Goal: Transaction & Acquisition: Book appointment/travel/reservation

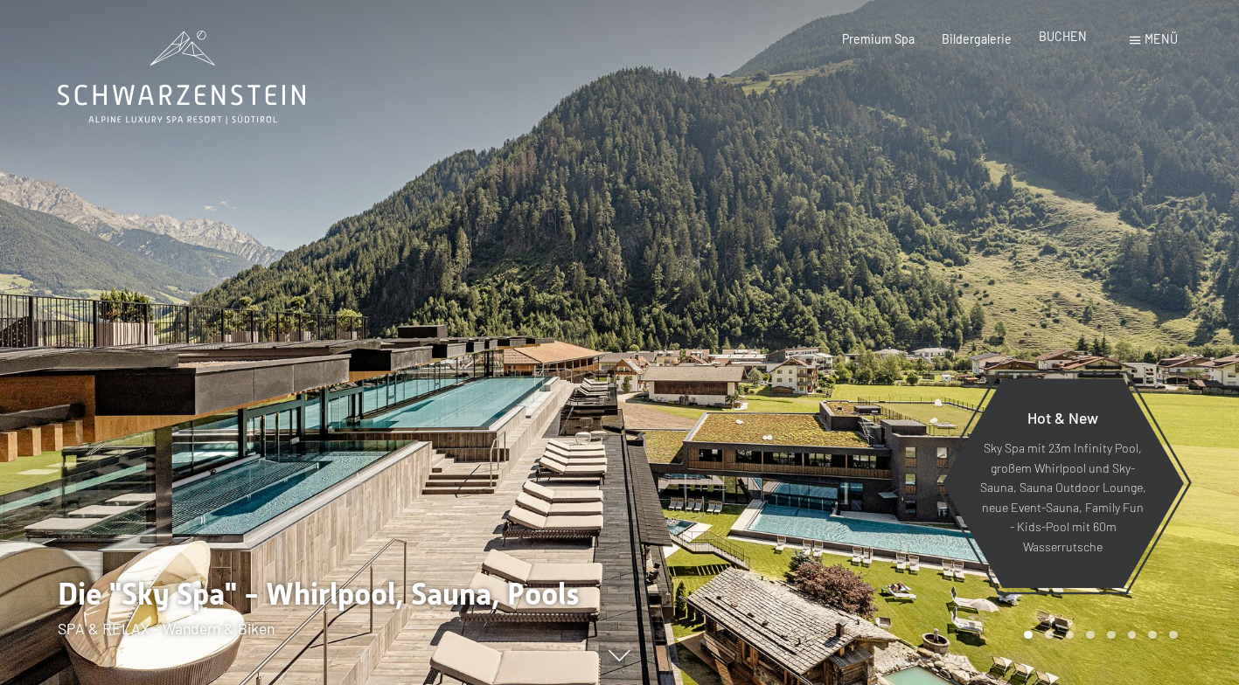
click at [1066, 33] on span "BUCHEN" at bounding box center [1063, 36] width 48 height 15
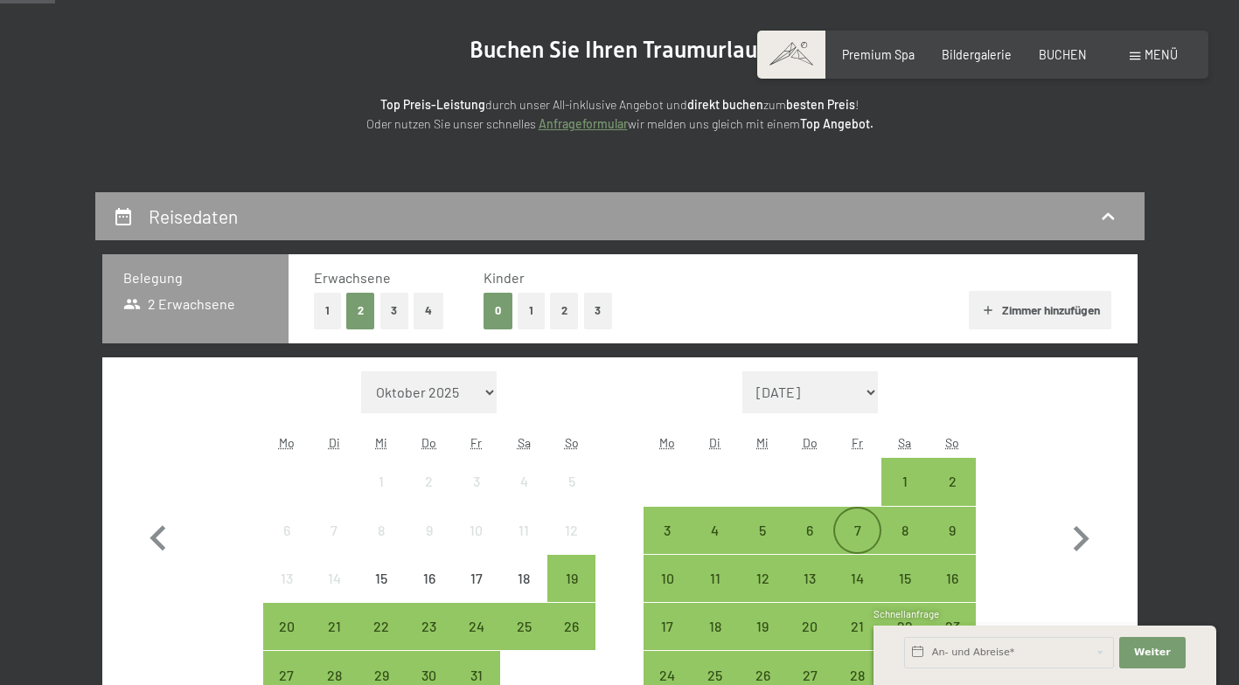
scroll to position [262, 0]
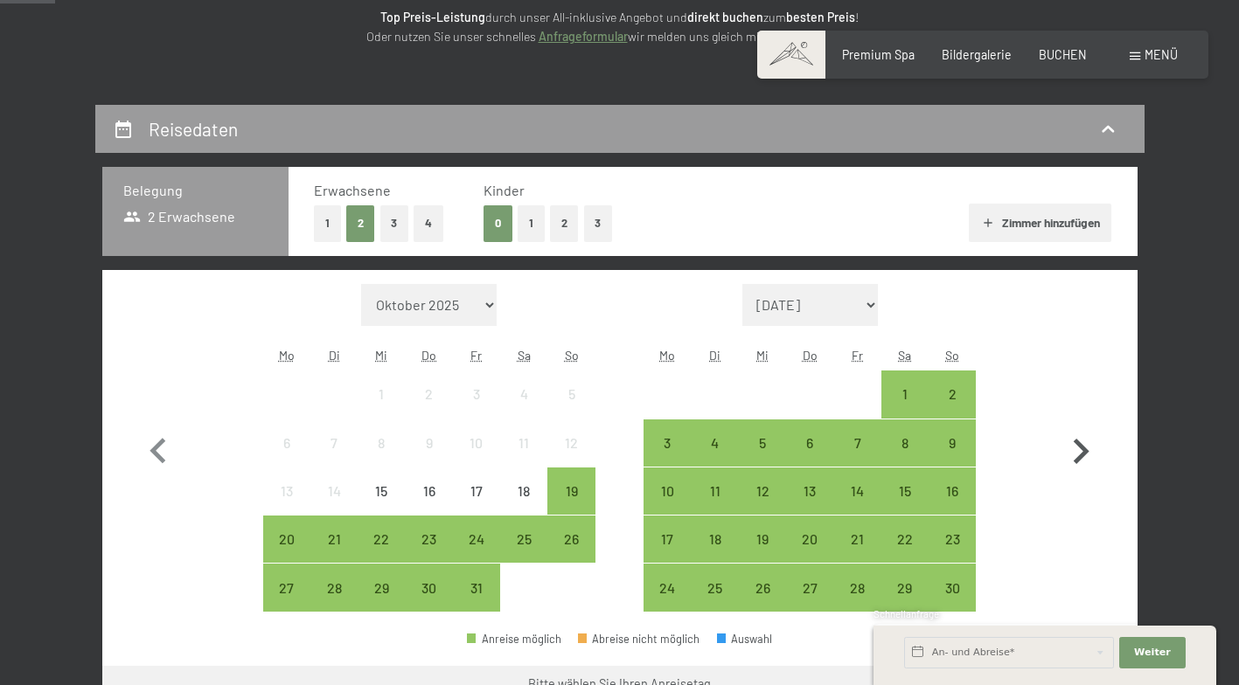
click at [1073, 434] on icon "button" at bounding box center [1080, 452] width 51 height 51
select select "2025-11-01"
select select "2025-12-01"
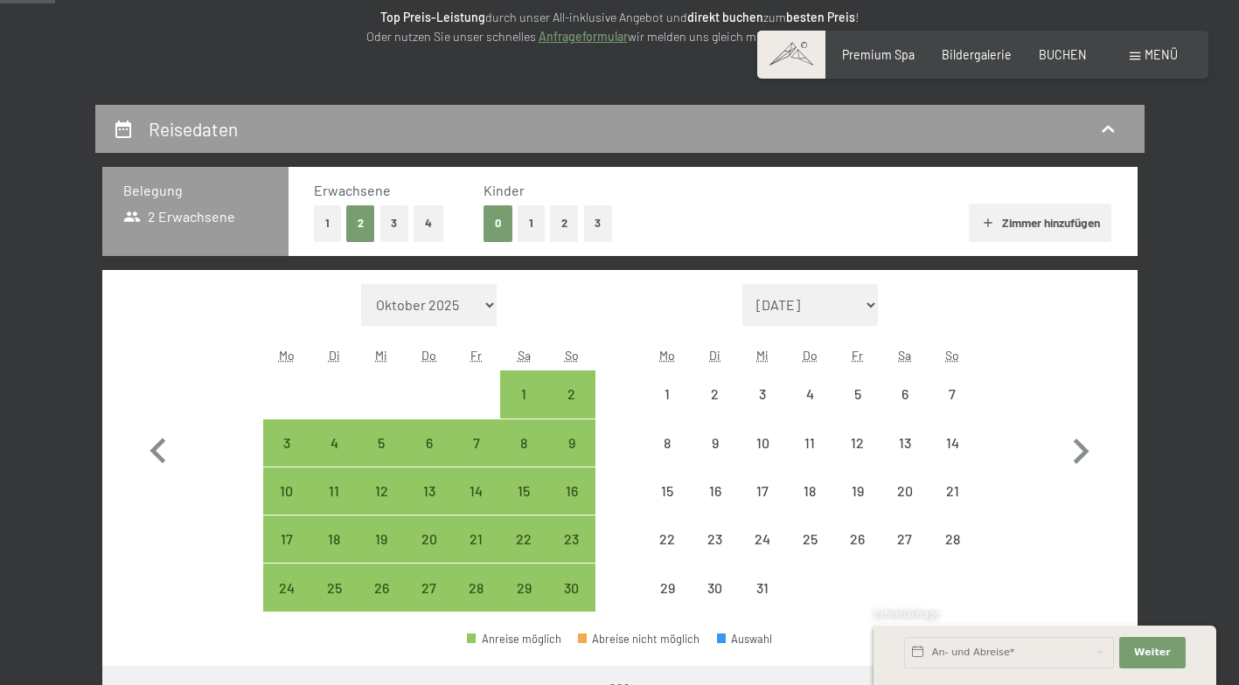
select select "2025-11-01"
select select "2025-12-01"
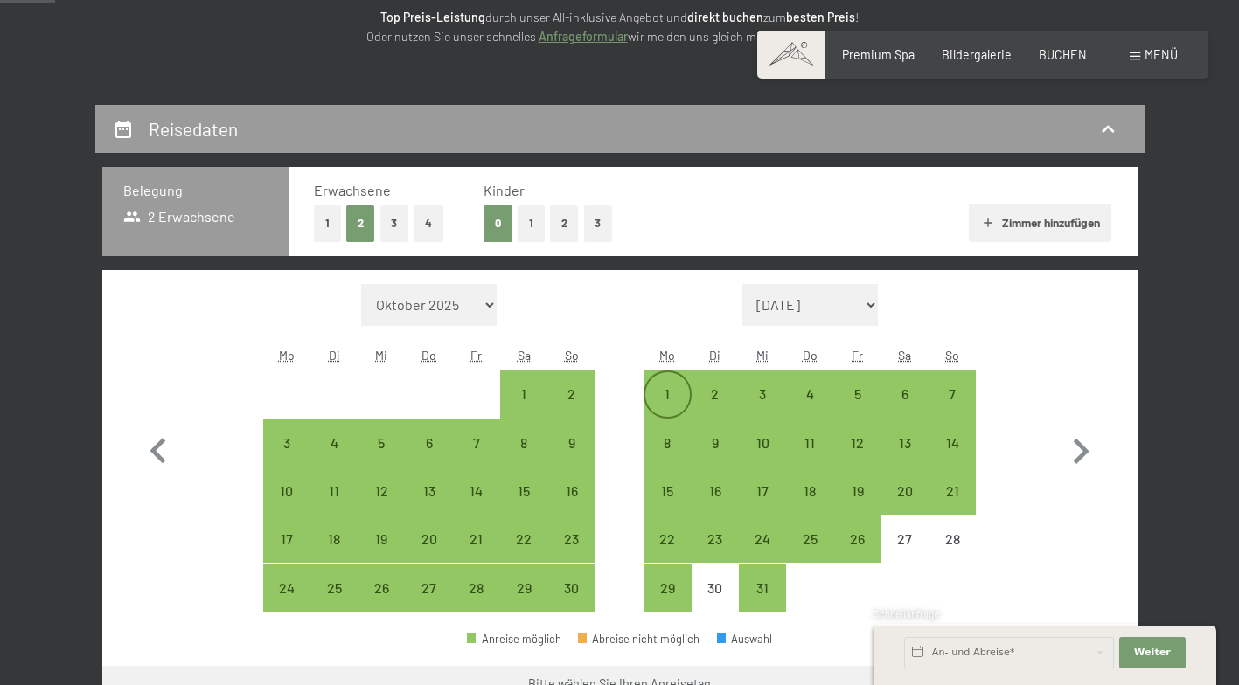
click at [656, 393] on div "1" at bounding box center [667, 409] width 44 height 44
select select "2025-11-01"
select select "2025-12-01"
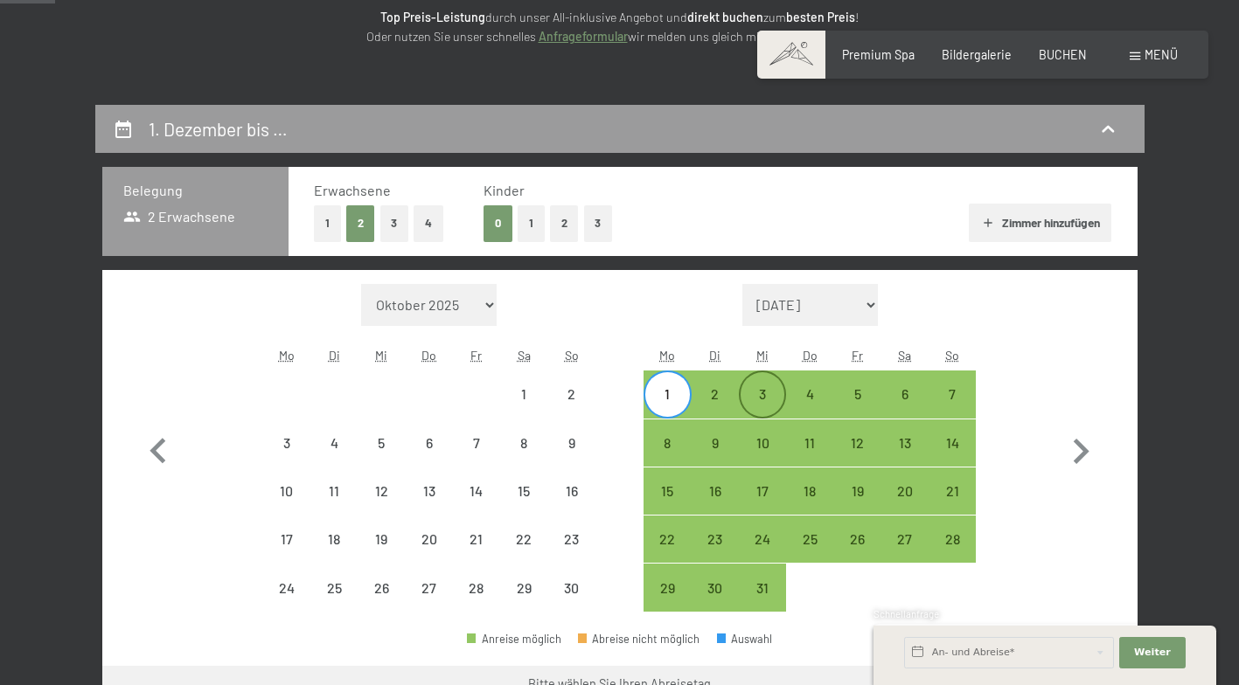
click at [761, 394] on div "3" at bounding box center [762, 409] width 44 height 44
select select "2025-11-01"
select select "2025-12-01"
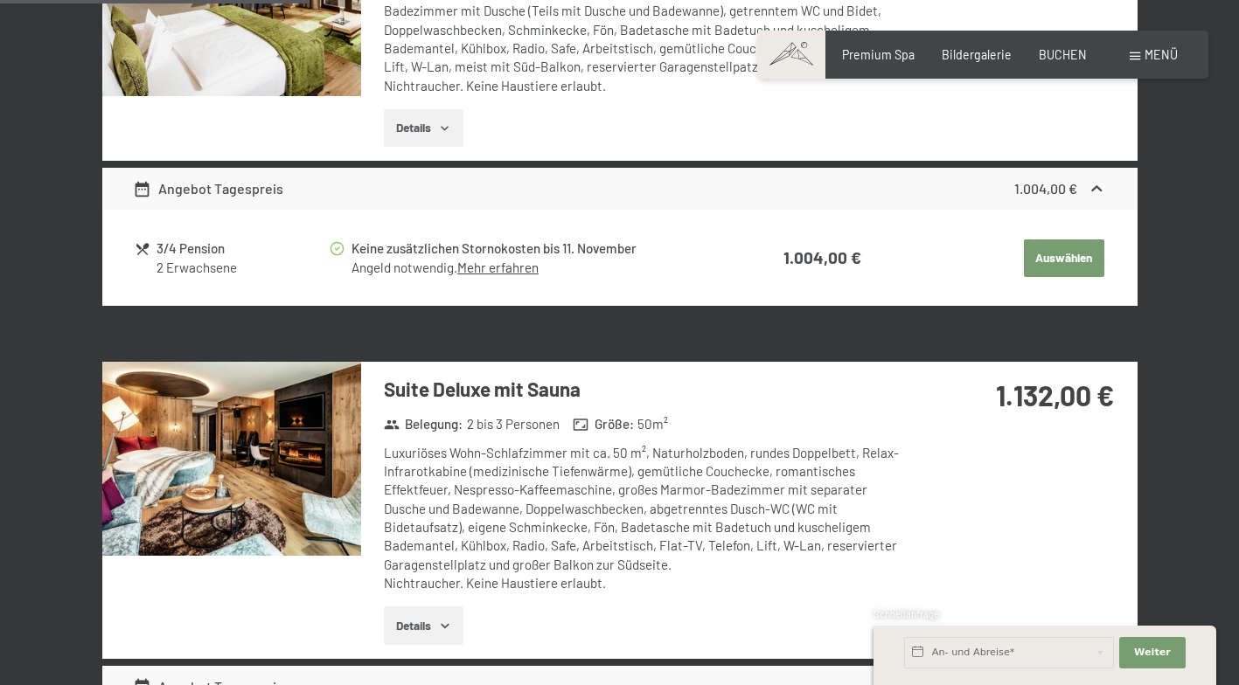
scroll to position [1311, 0]
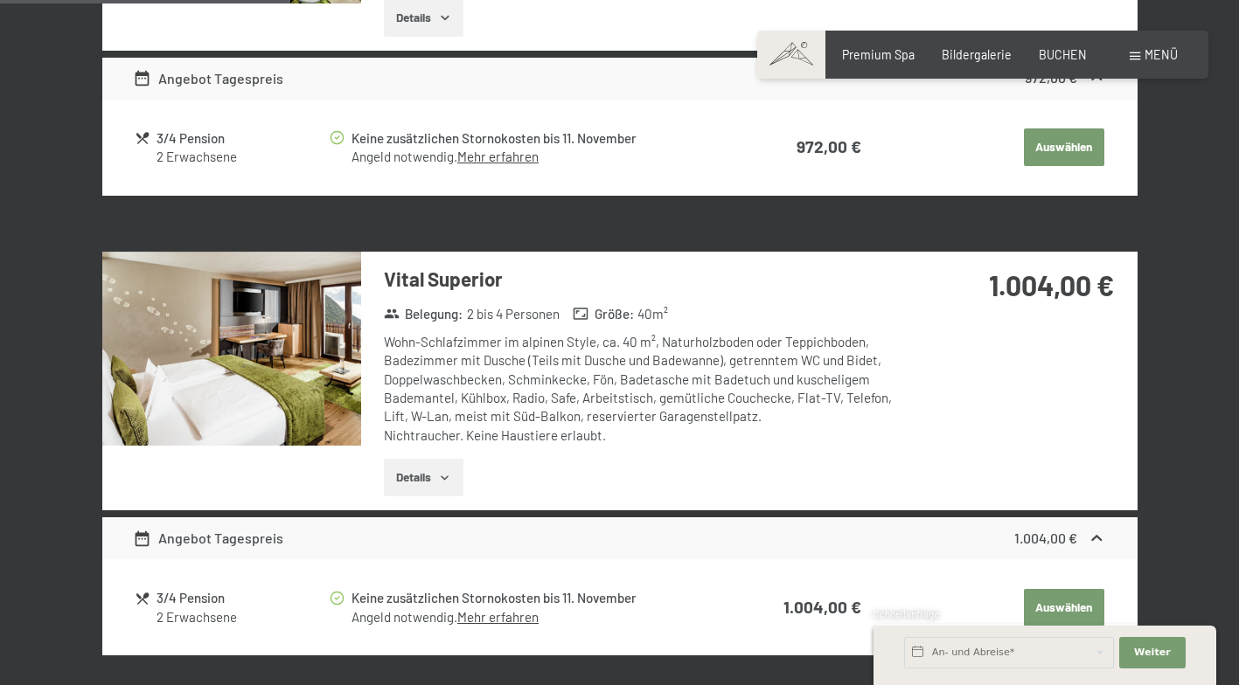
click at [416, 288] on h3 "Vital Superior" at bounding box center [644, 279] width 520 height 27
click at [234, 397] on img at bounding box center [231, 349] width 259 height 194
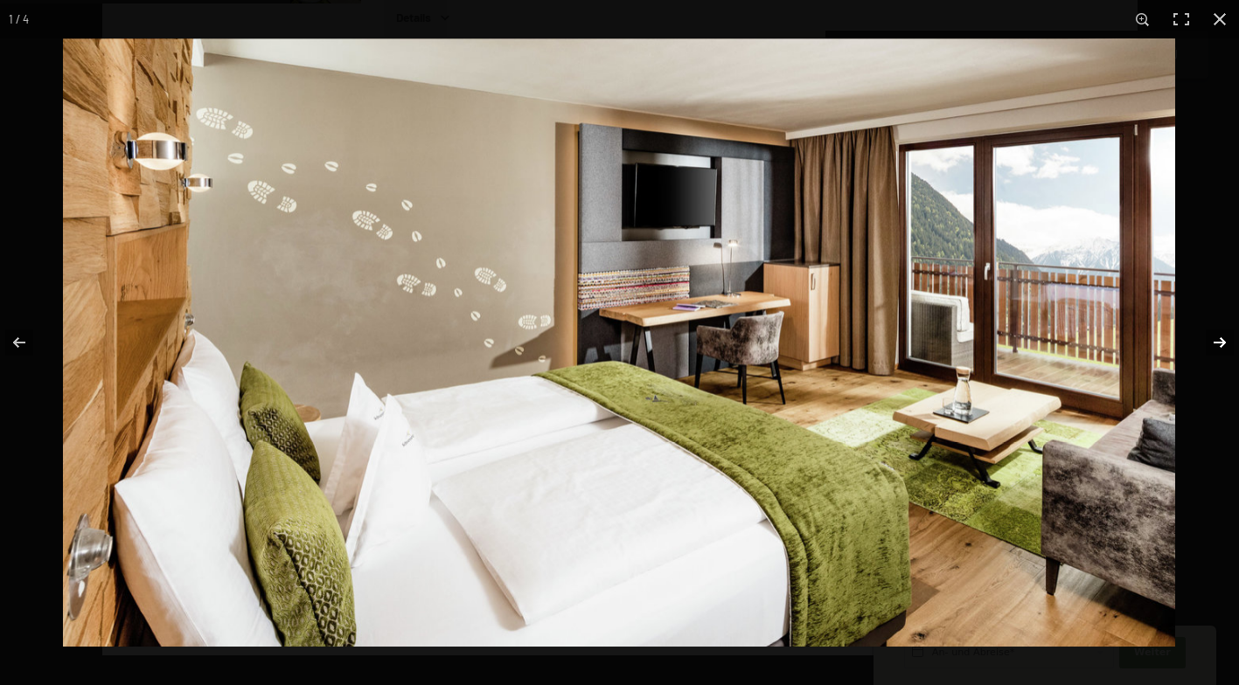
click at [1217, 344] on button "button" at bounding box center [1208, 342] width 61 height 87
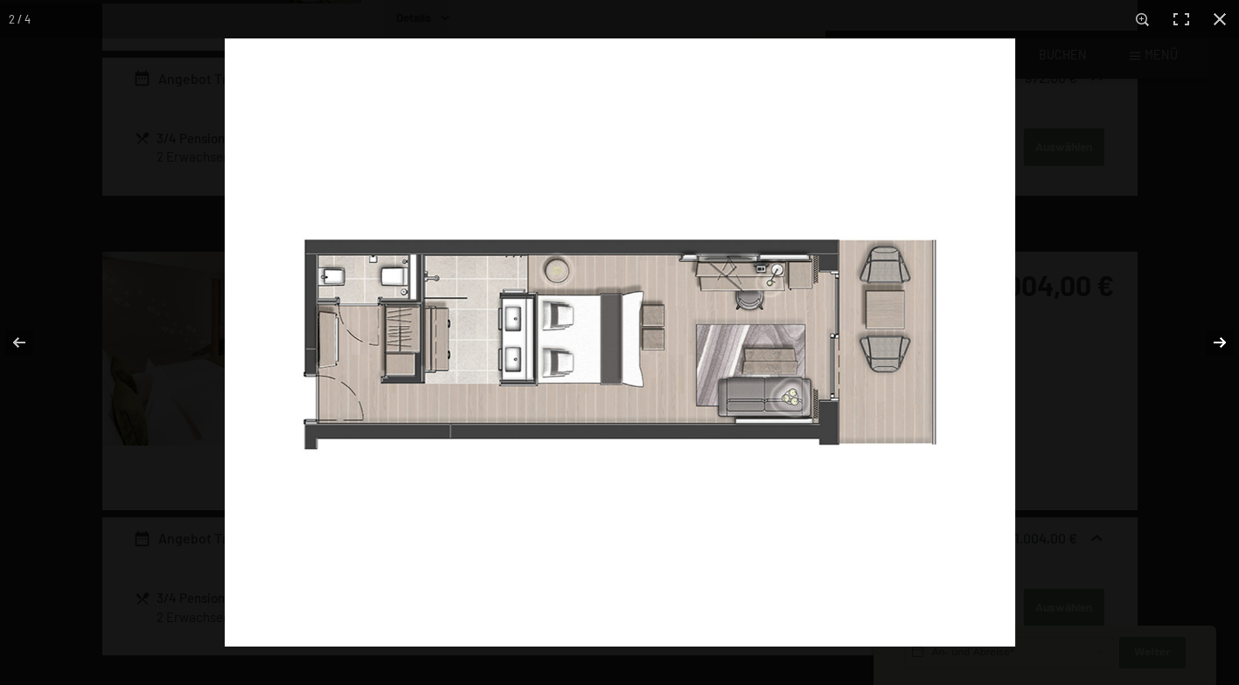
click at [1217, 344] on button "button" at bounding box center [1208, 342] width 61 height 87
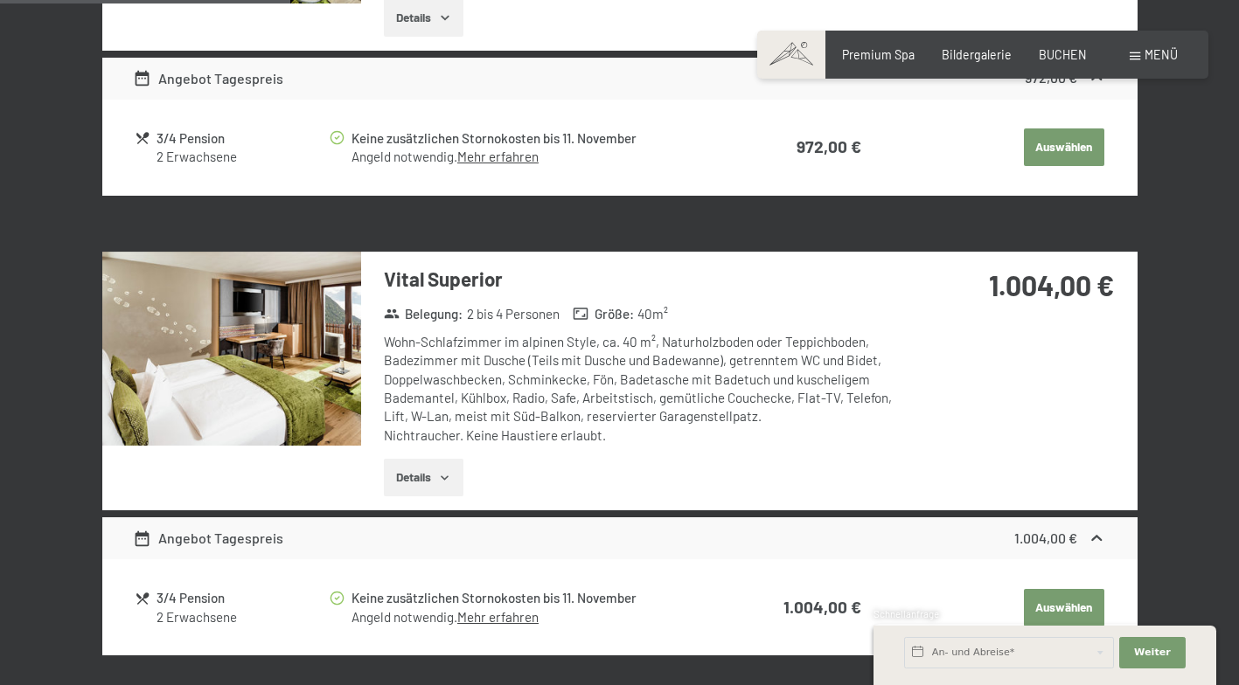
click at [0, 0] on button "button" at bounding box center [0, 0] width 0 height 0
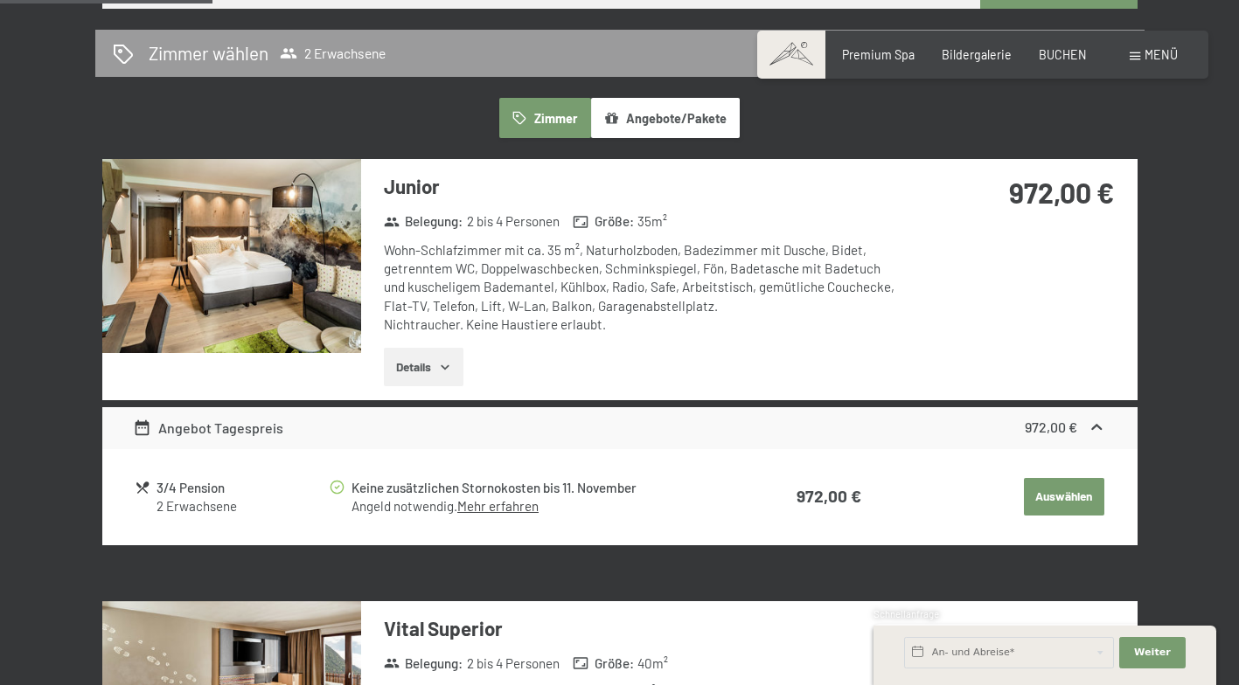
click at [1054, 485] on button "Auswählen" at bounding box center [1064, 497] width 80 height 38
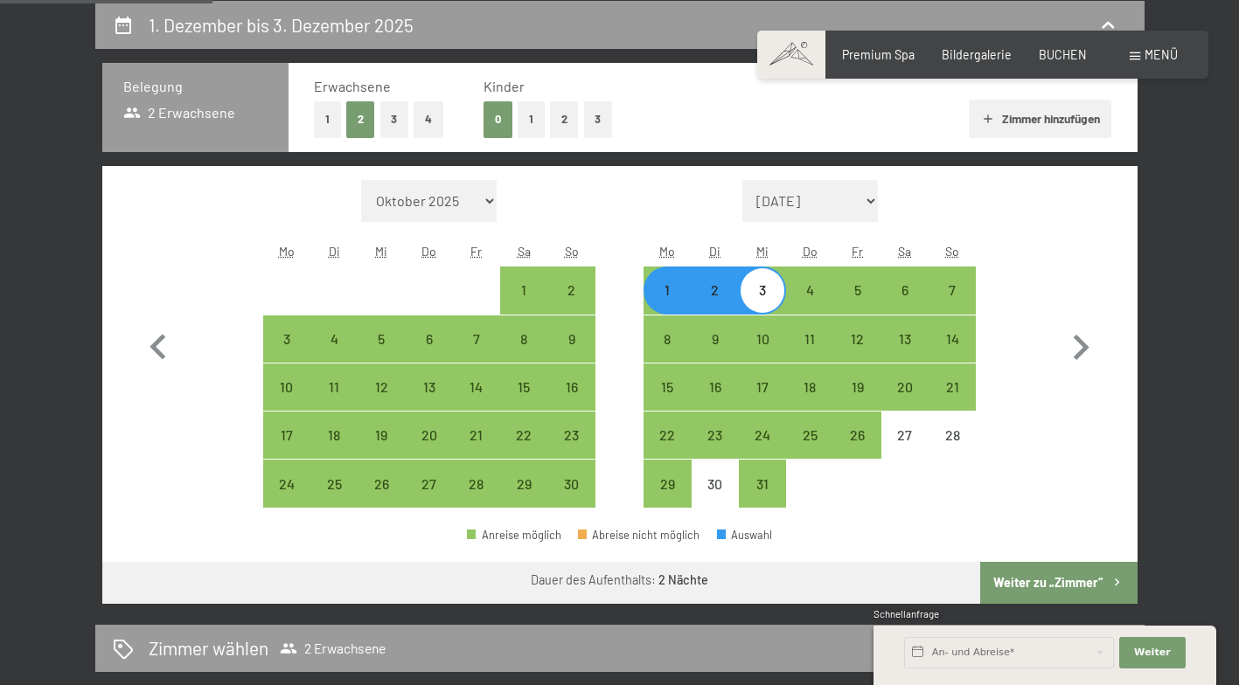
select select "2025-11-01"
select select "2025-12-01"
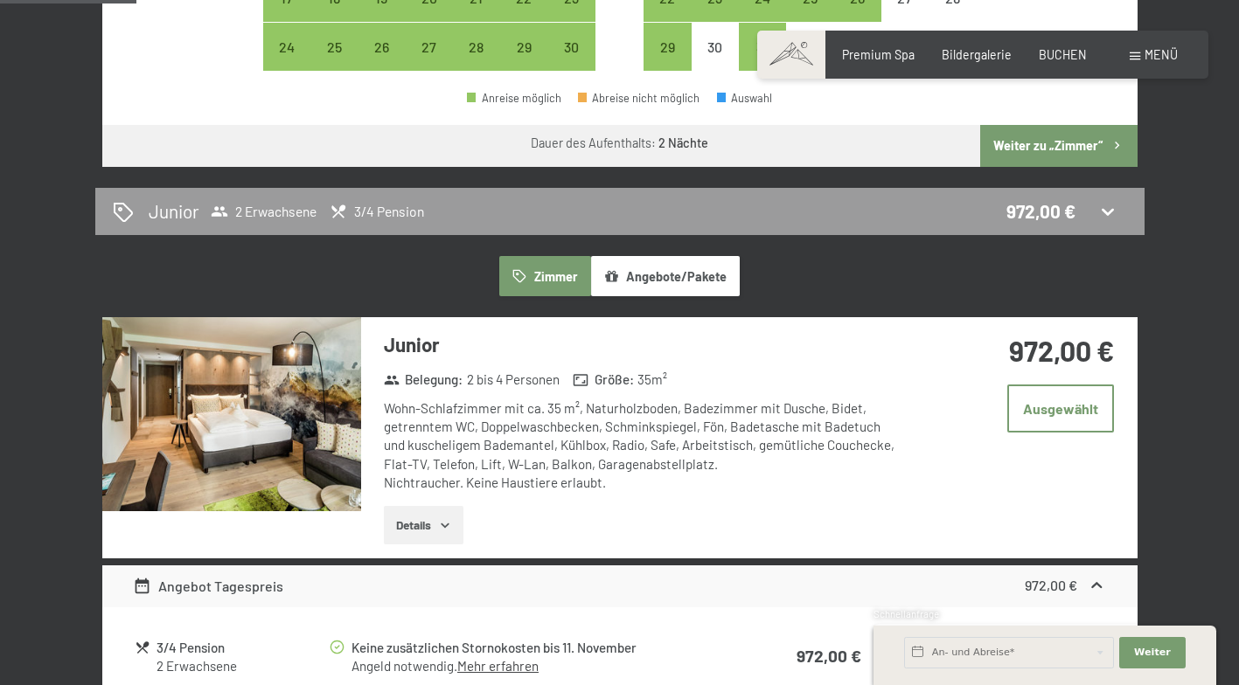
scroll to position [891, 0]
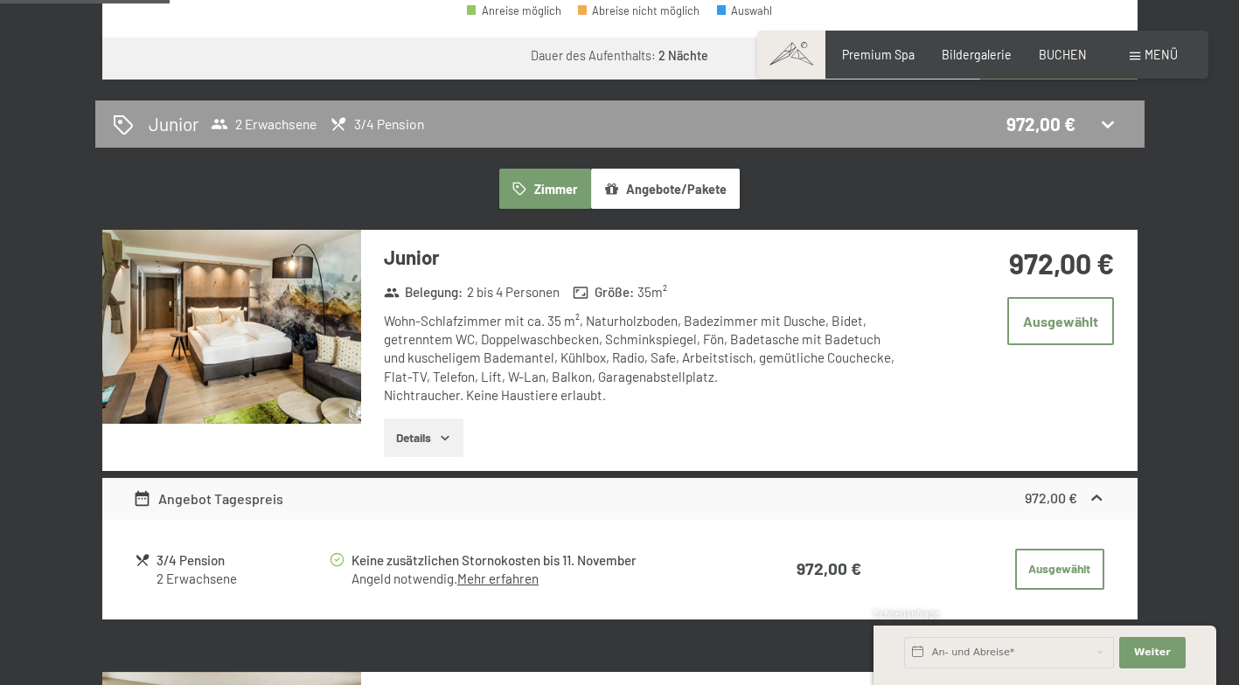
click at [927, 359] on div "972,00 € Ausgewählt" at bounding box center [1020, 315] width 233 height 171
click at [229, 336] on img at bounding box center [231, 327] width 259 height 194
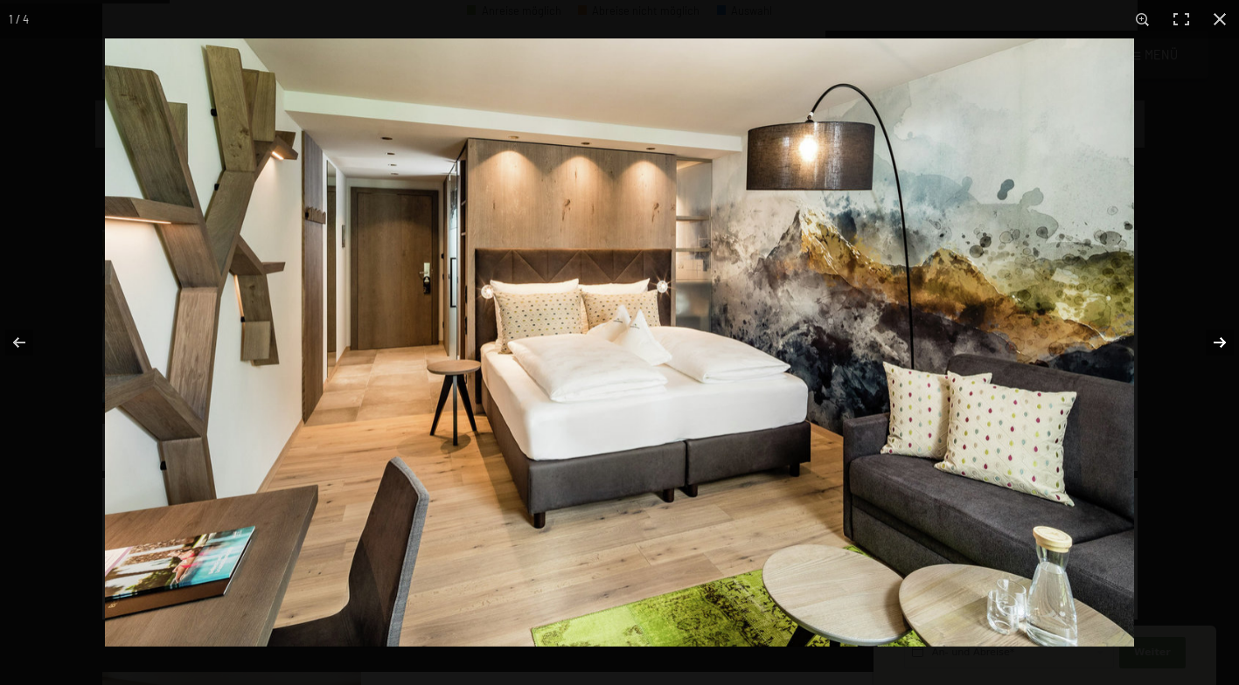
click at [1222, 345] on button "button" at bounding box center [1208, 342] width 61 height 87
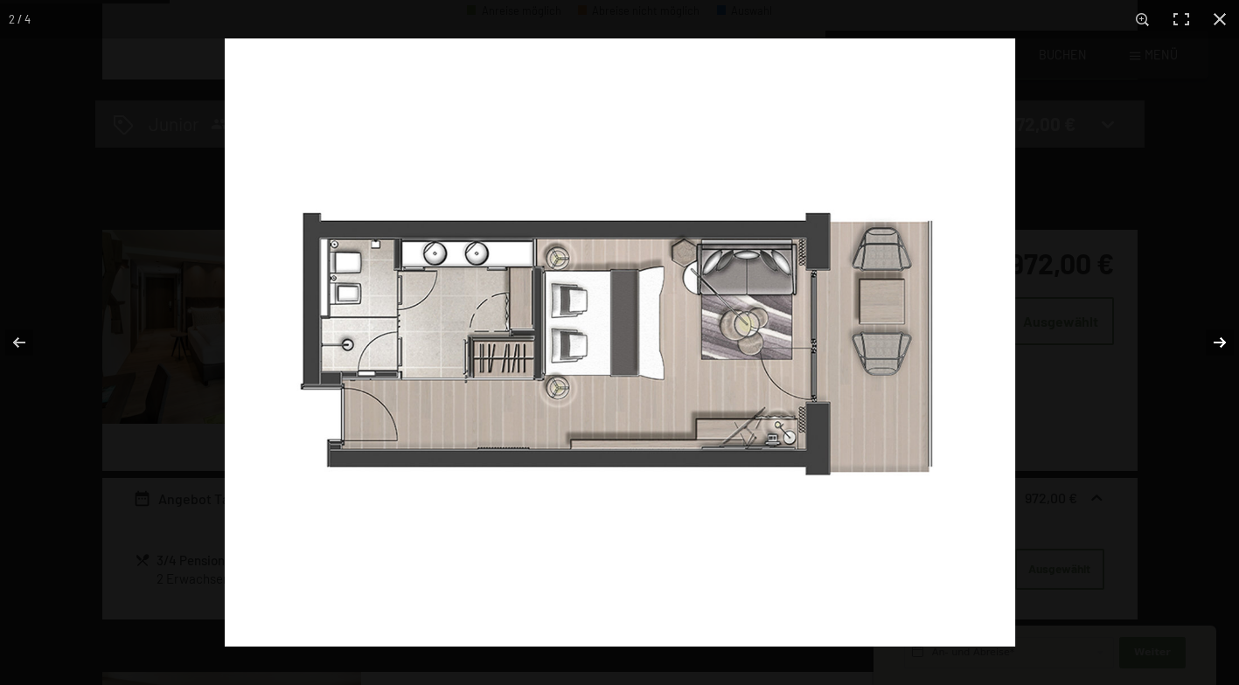
click at [1222, 345] on button "button" at bounding box center [1208, 342] width 61 height 87
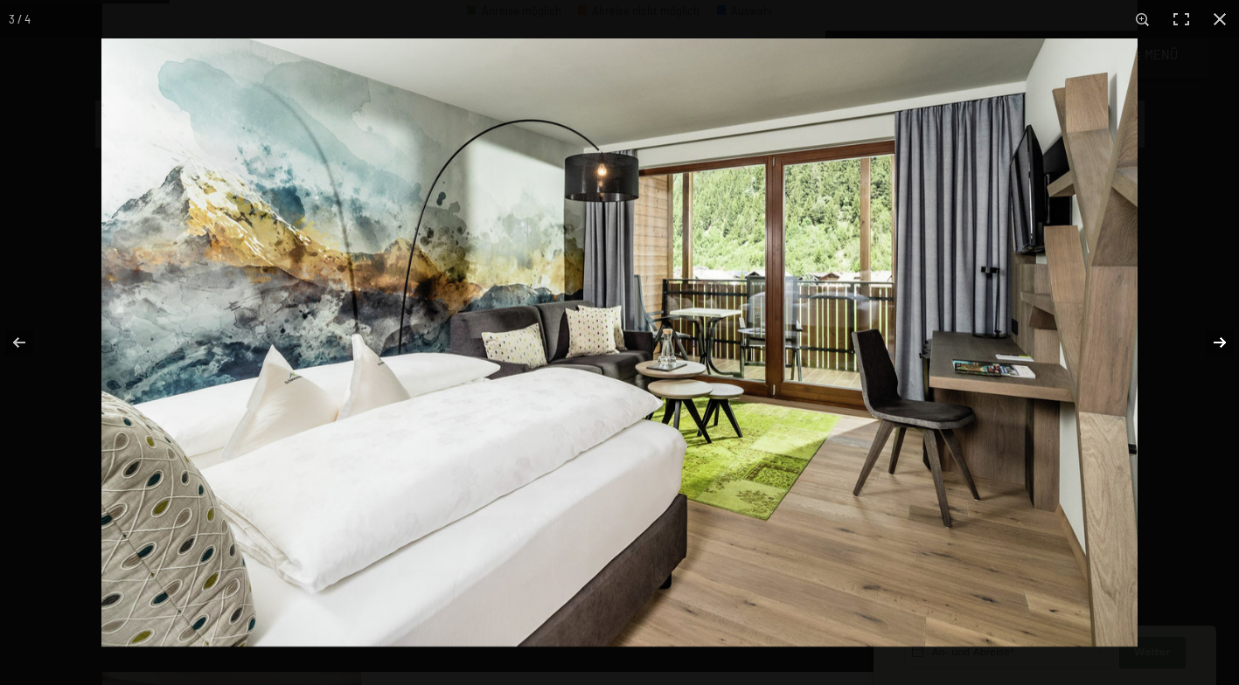
click at [1221, 345] on button "button" at bounding box center [1208, 342] width 61 height 87
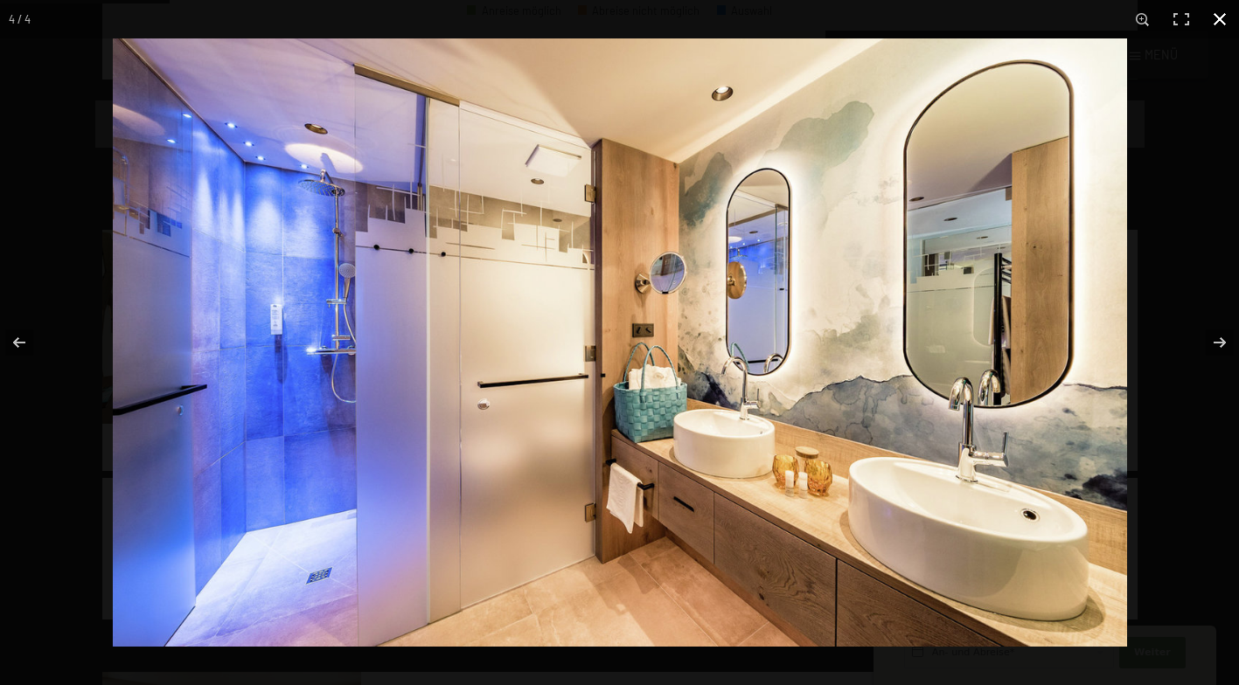
click at [1213, 26] on button "button" at bounding box center [1219, 19] width 38 height 38
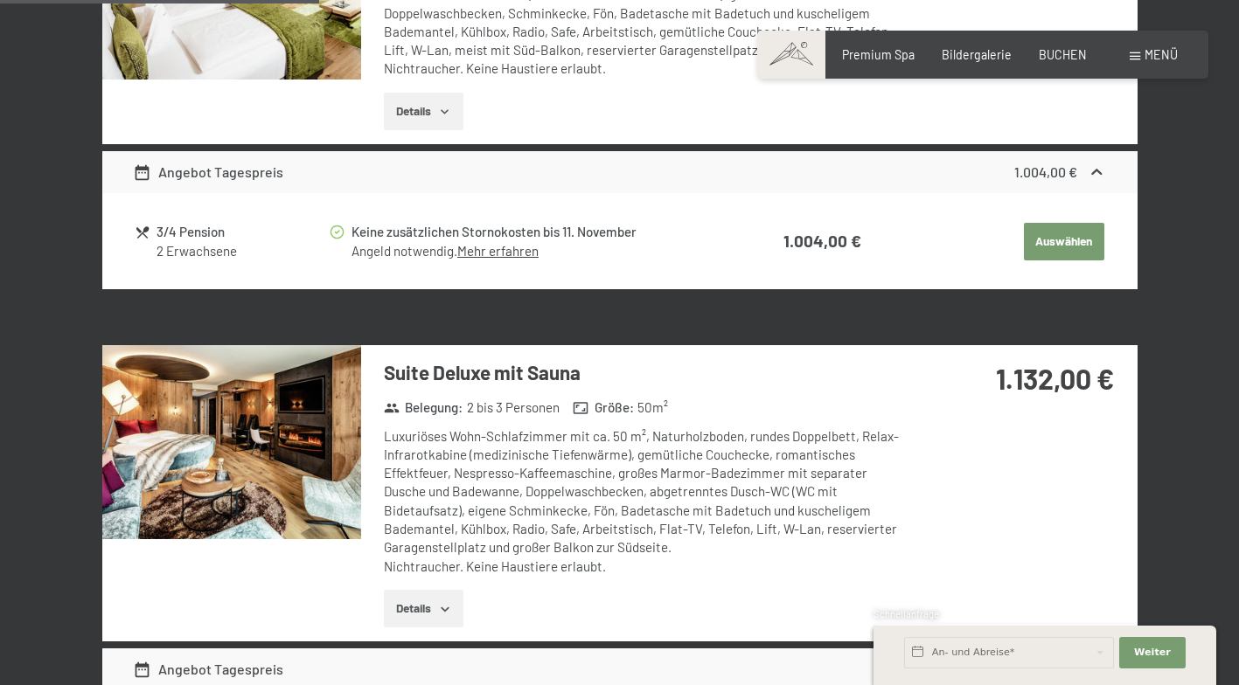
scroll to position [1765, 0]
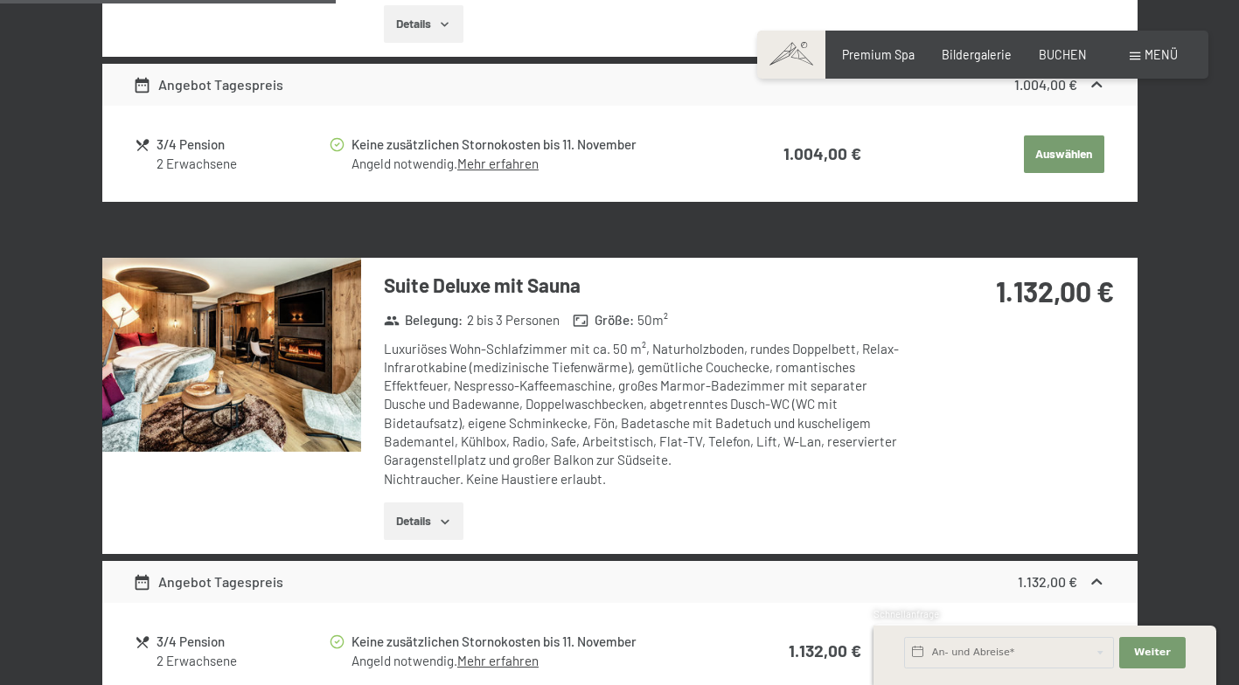
click at [225, 423] on img at bounding box center [231, 355] width 259 height 194
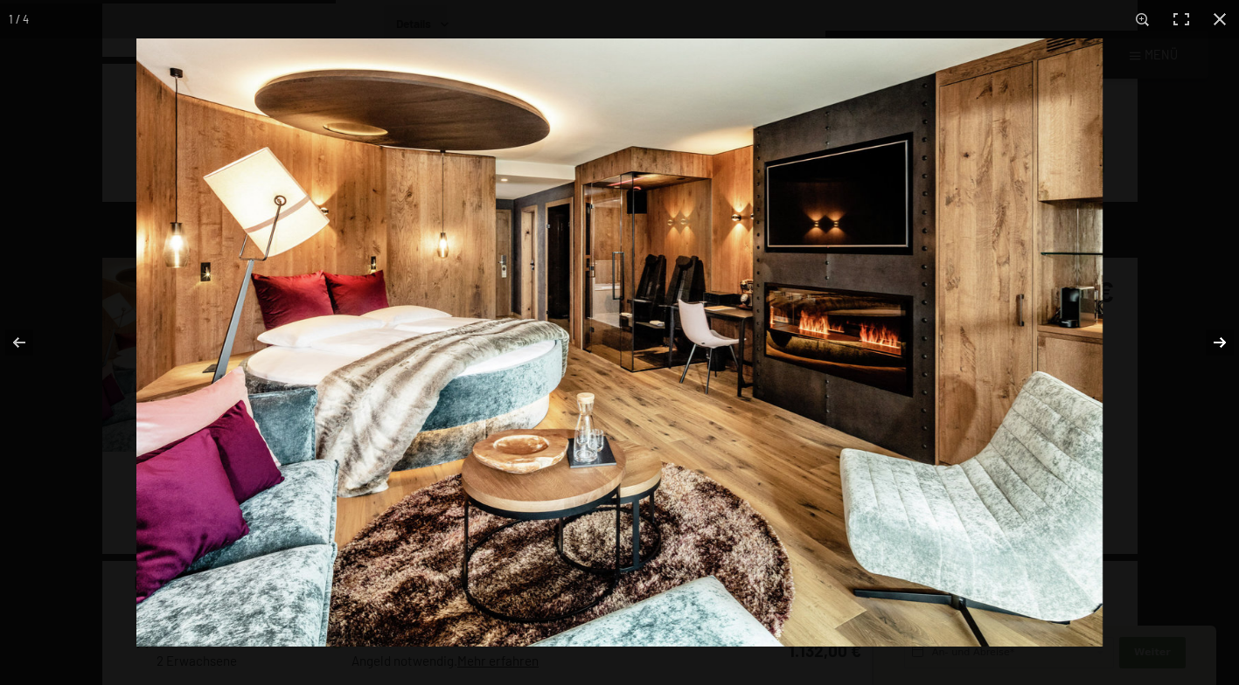
click at [1199, 337] on button "button" at bounding box center [1208, 342] width 61 height 87
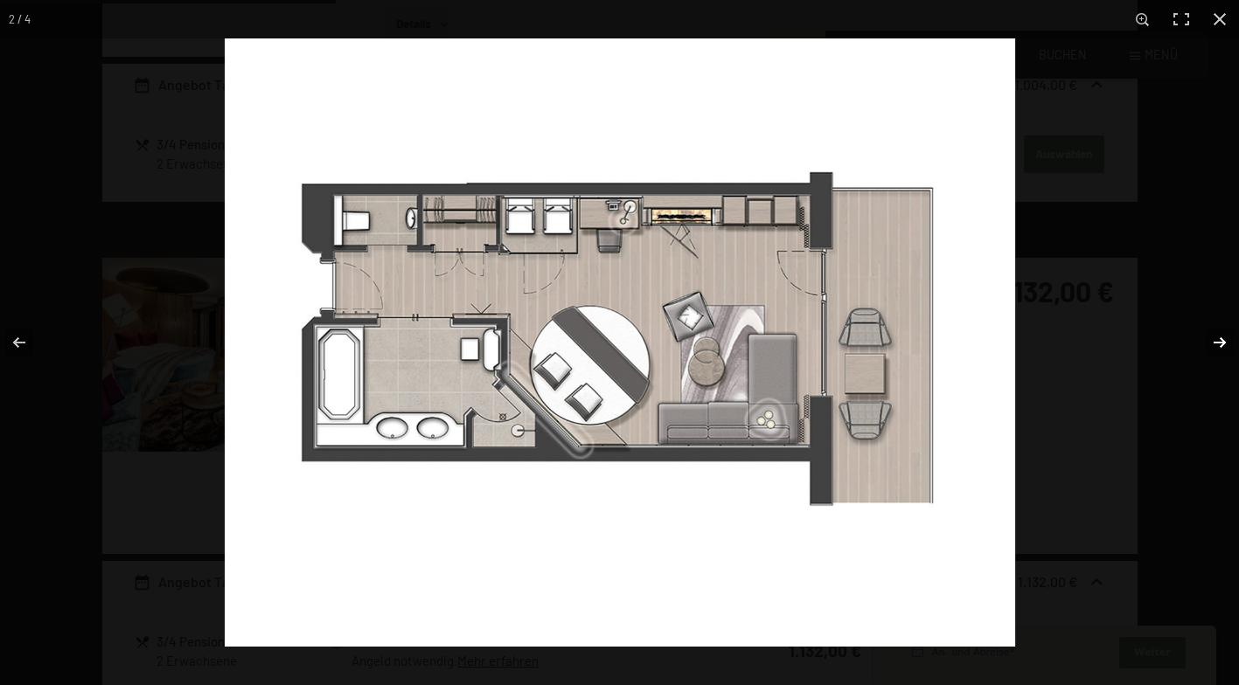
click at [1199, 337] on button "button" at bounding box center [1208, 342] width 61 height 87
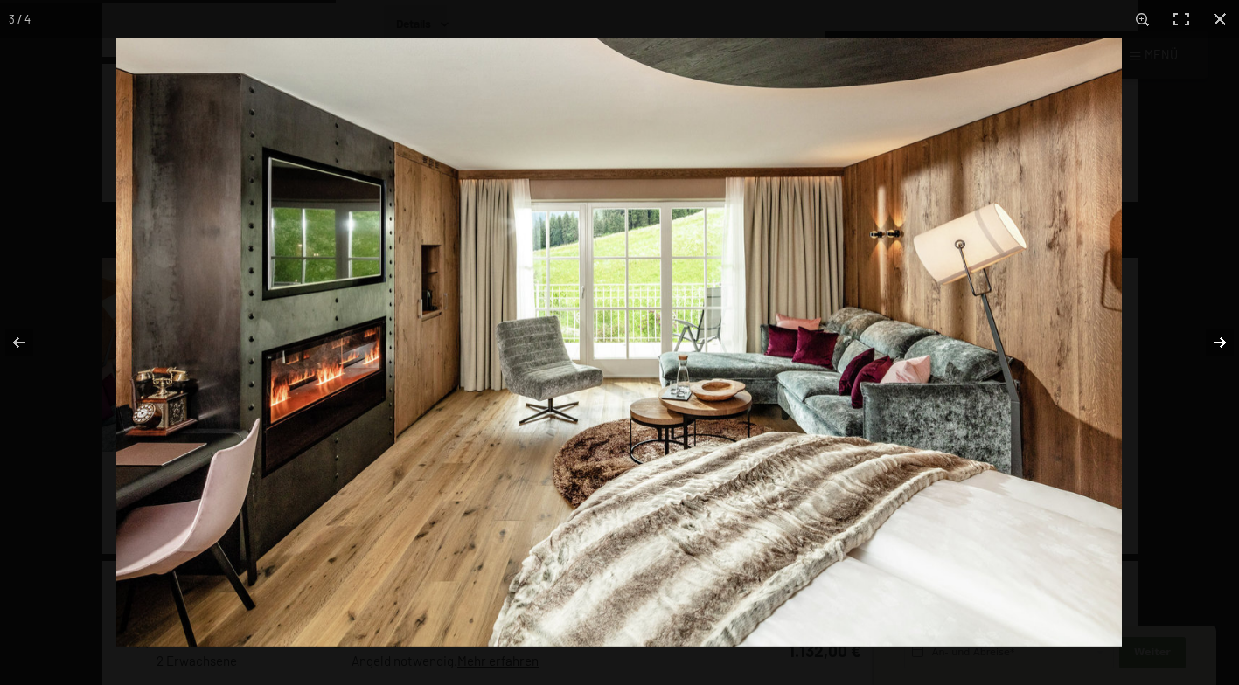
click at [1212, 333] on button "button" at bounding box center [1208, 342] width 61 height 87
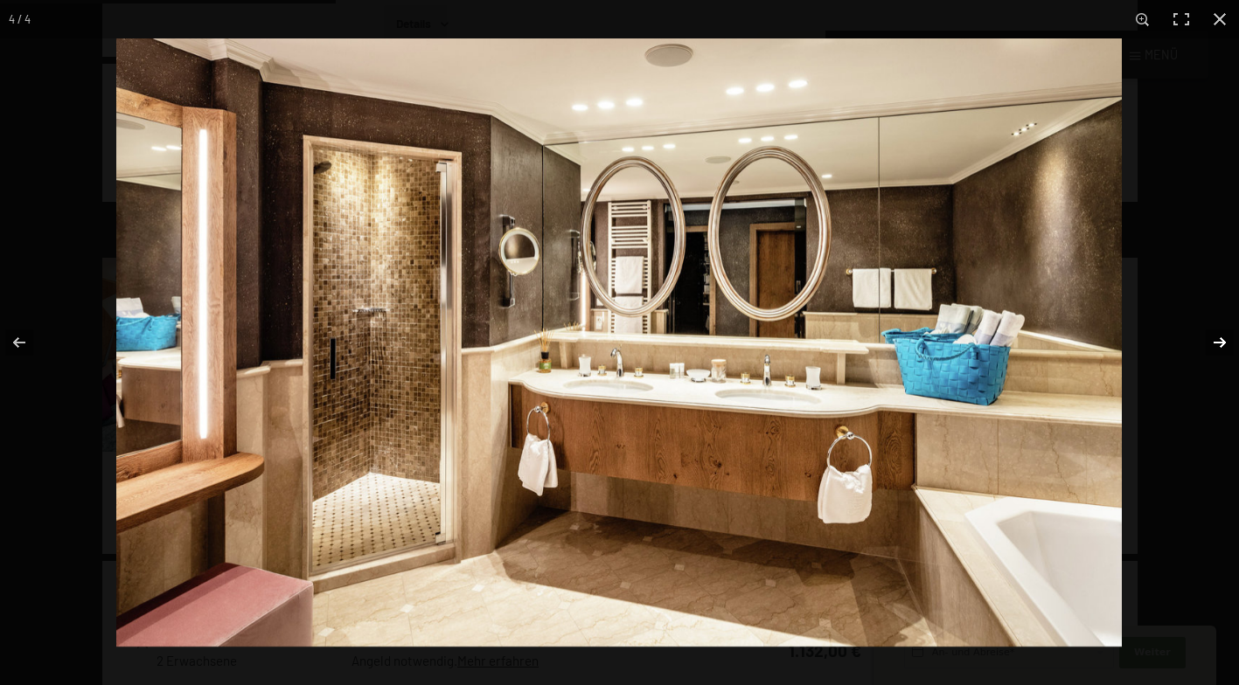
click at [1225, 326] on button "button" at bounding box center [1208, 342] width 61 height 87
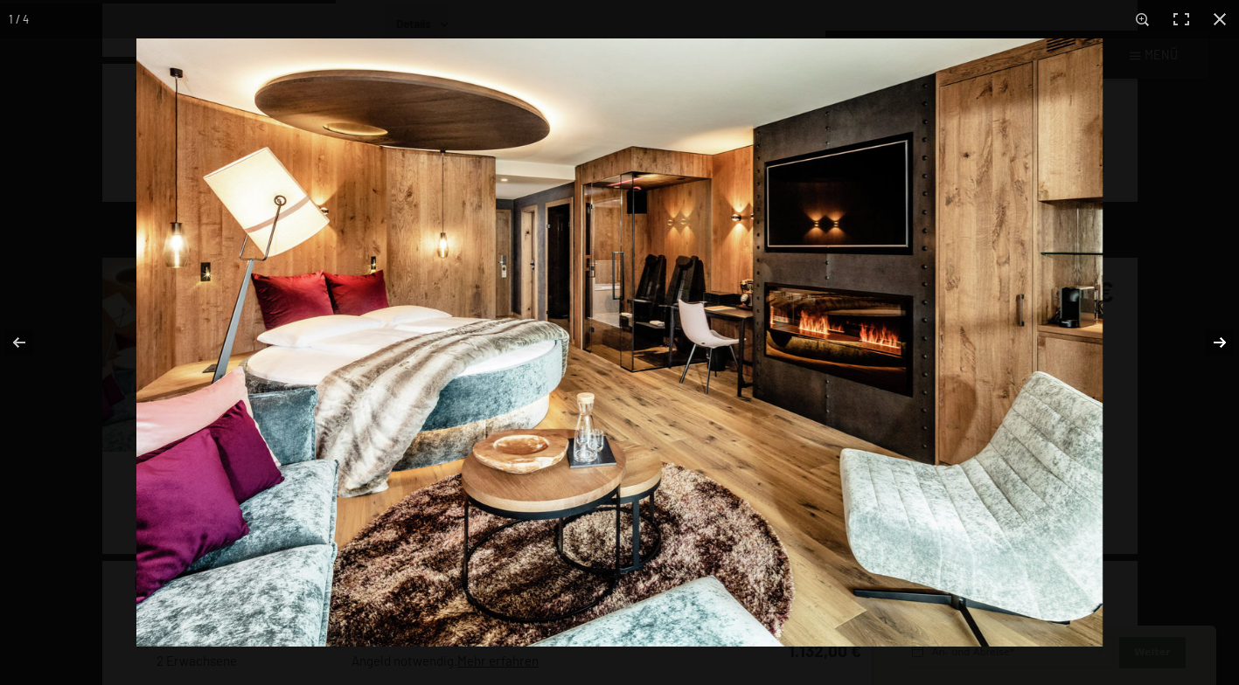
click at [1224, 327] on button "button" at bounding box center [1208, 342] width 61 height 87
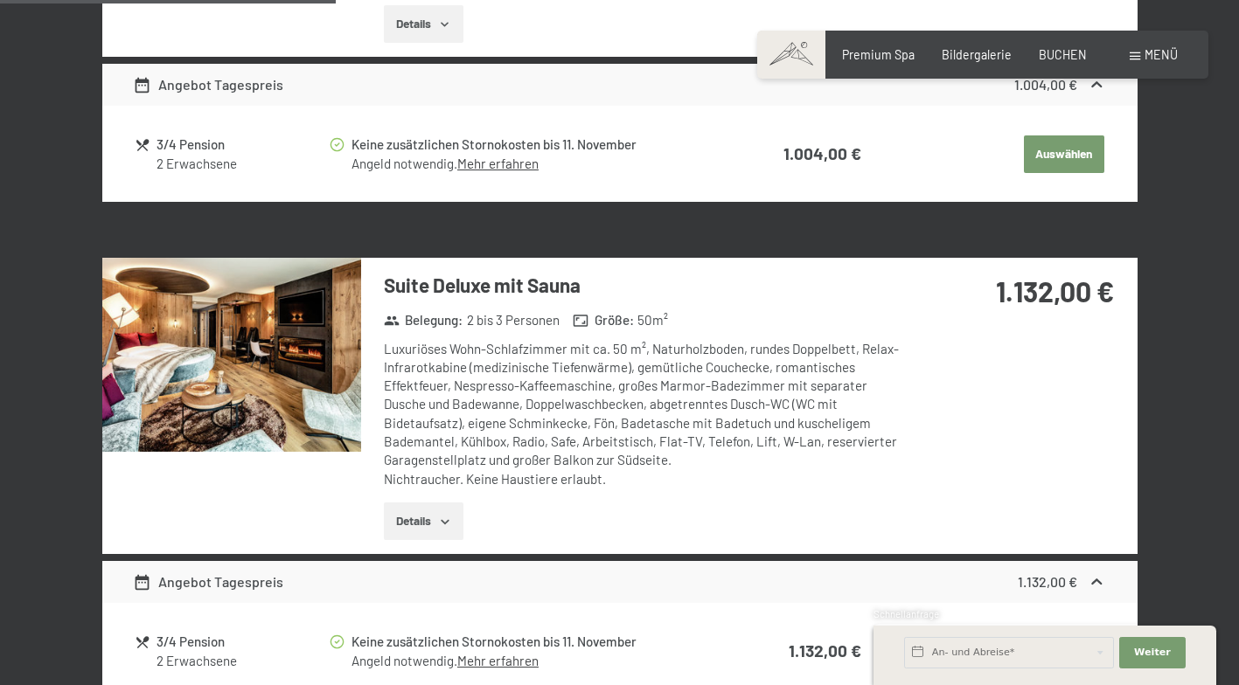
click at [0, 0] on button "button" at bounding box center [0, 0] width 0 height 0
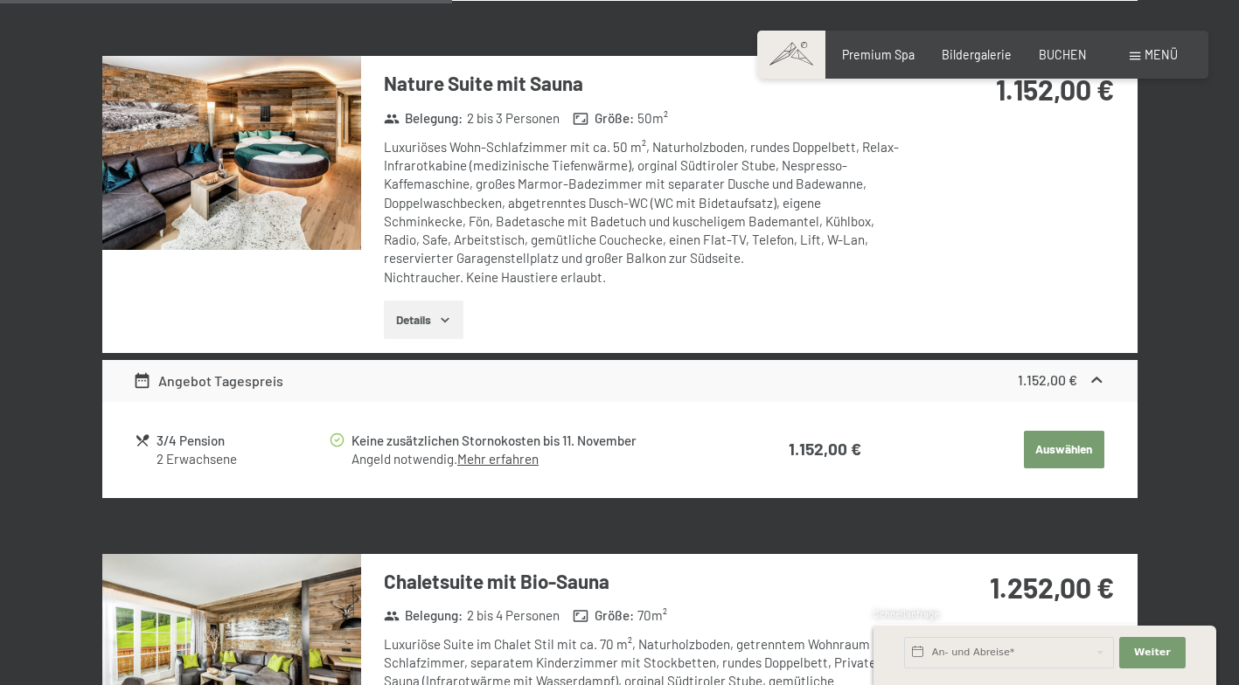
scroll to position [2290, 0]
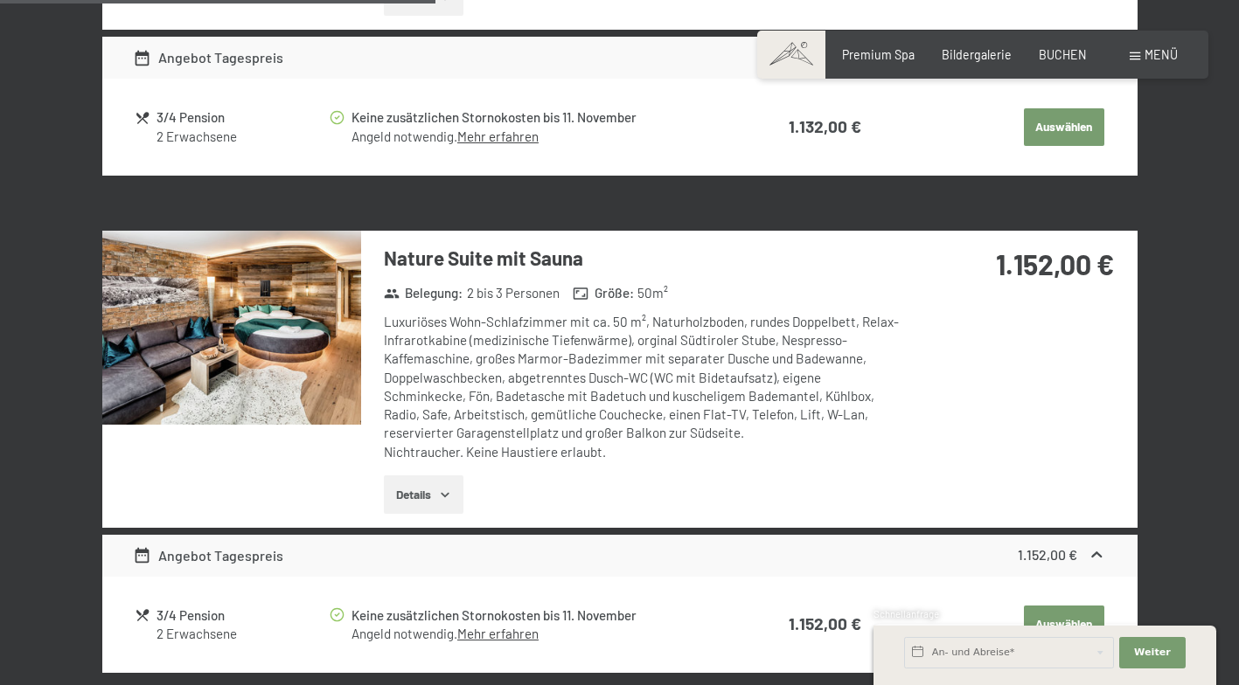
click at [321, 304] on img at bounding box center [231, 328] width 259 height 194
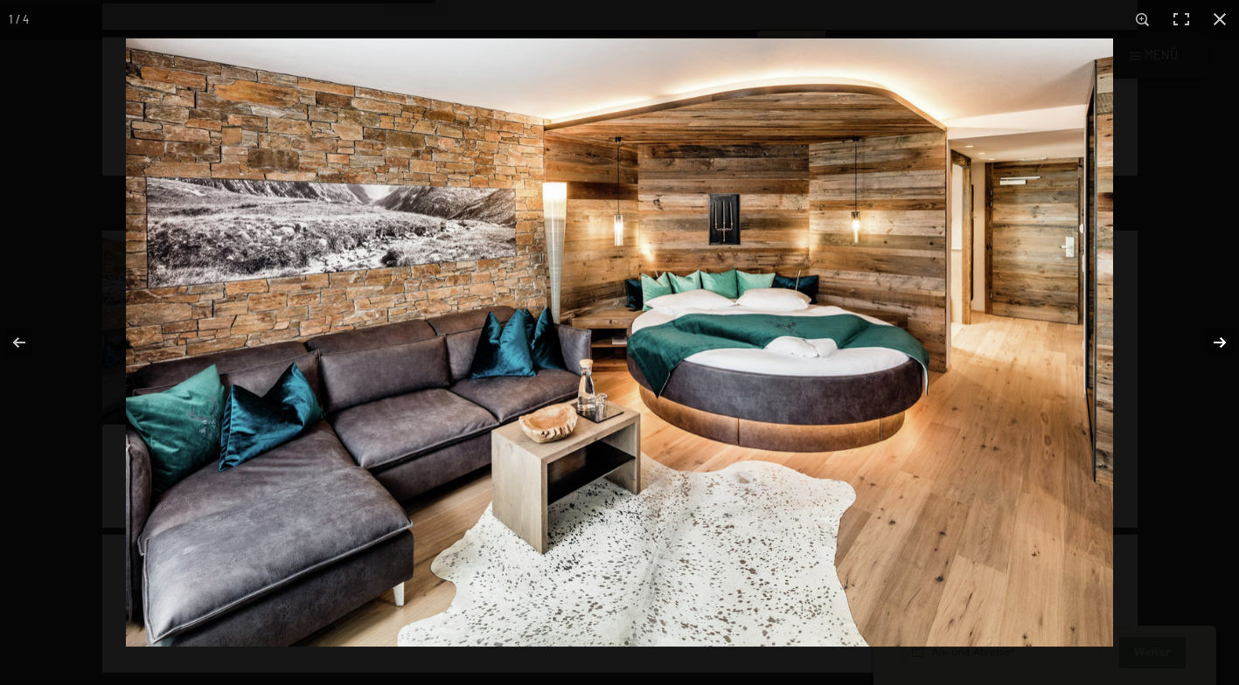
click at [1220, 344] on button "button" at bounding box center [1208, 342] width 61 height 87
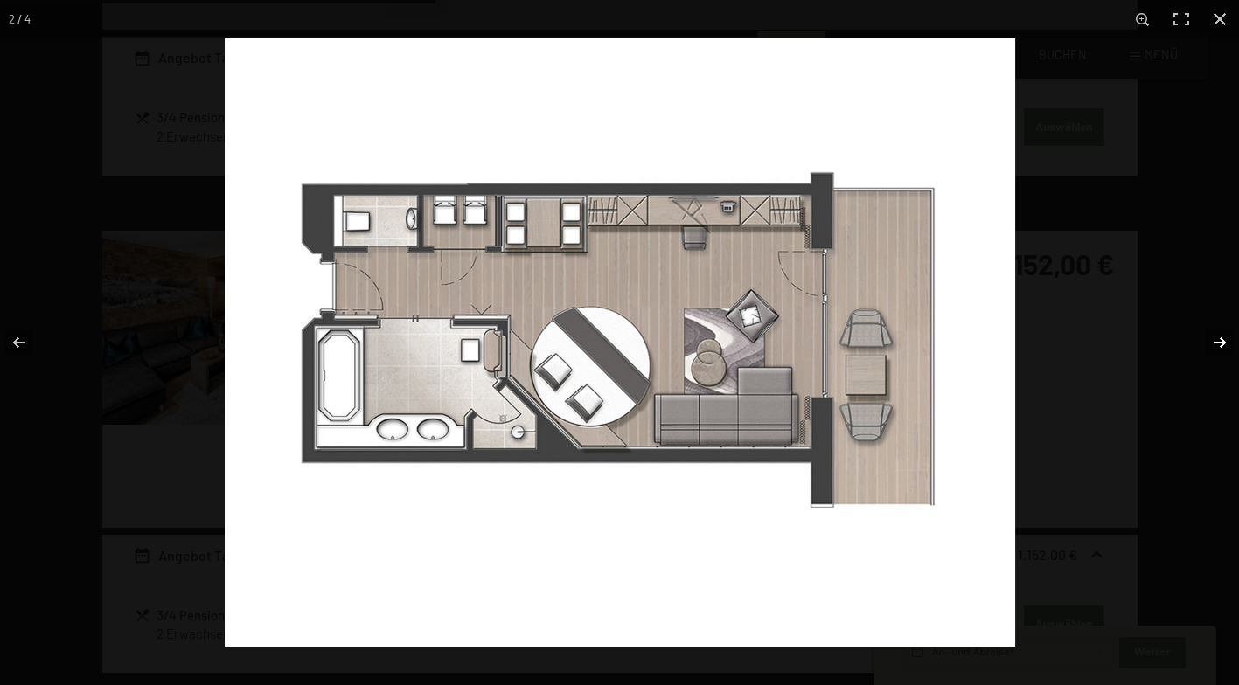
click at [1220, 344] on button "button" at bounding box center [1208, 342] width 61 height 87
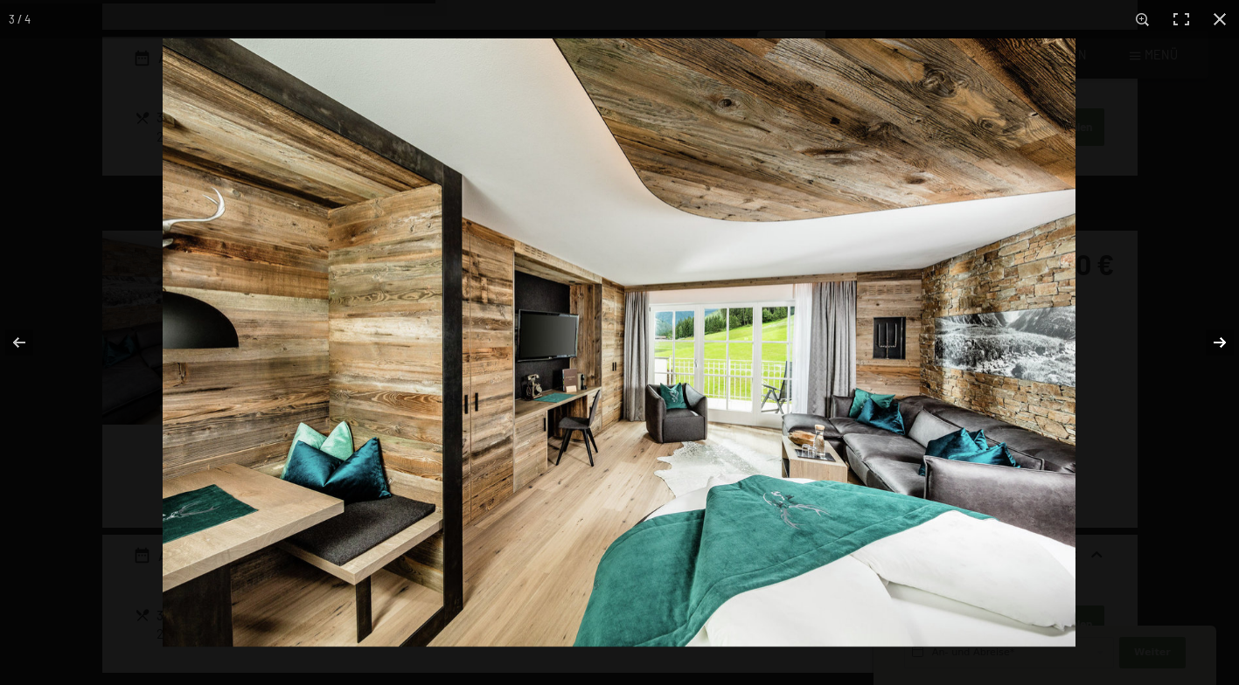
click at [1220, 344] on button "button" at bounding box center [1208, 342] width 61 height 87
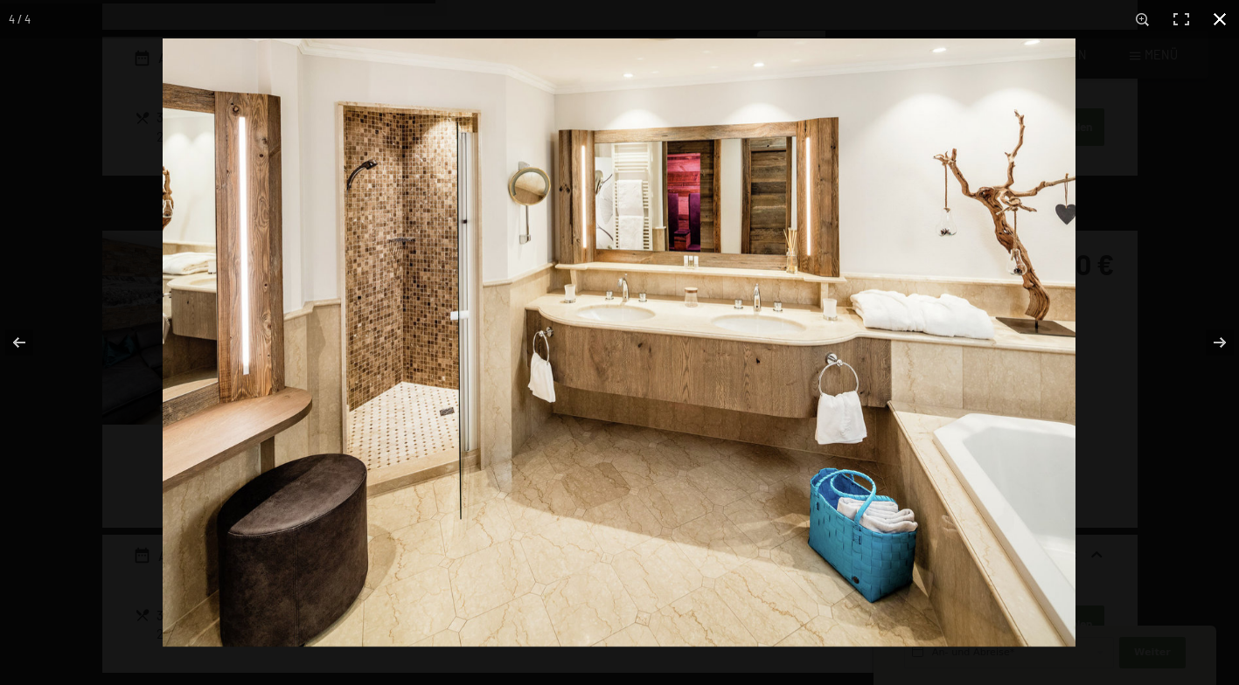
click at [1220, 16] on button "button" at bounding box center [1219, 19] width 38 height 38
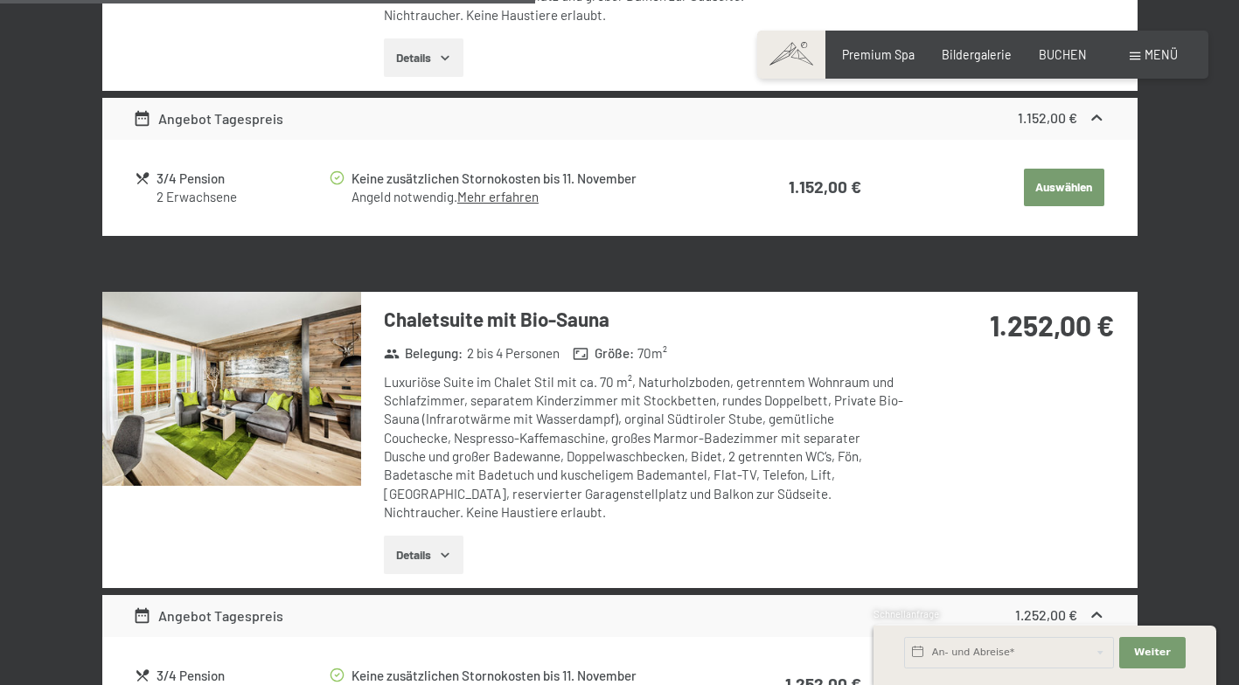
scroll to position [2814, 0]
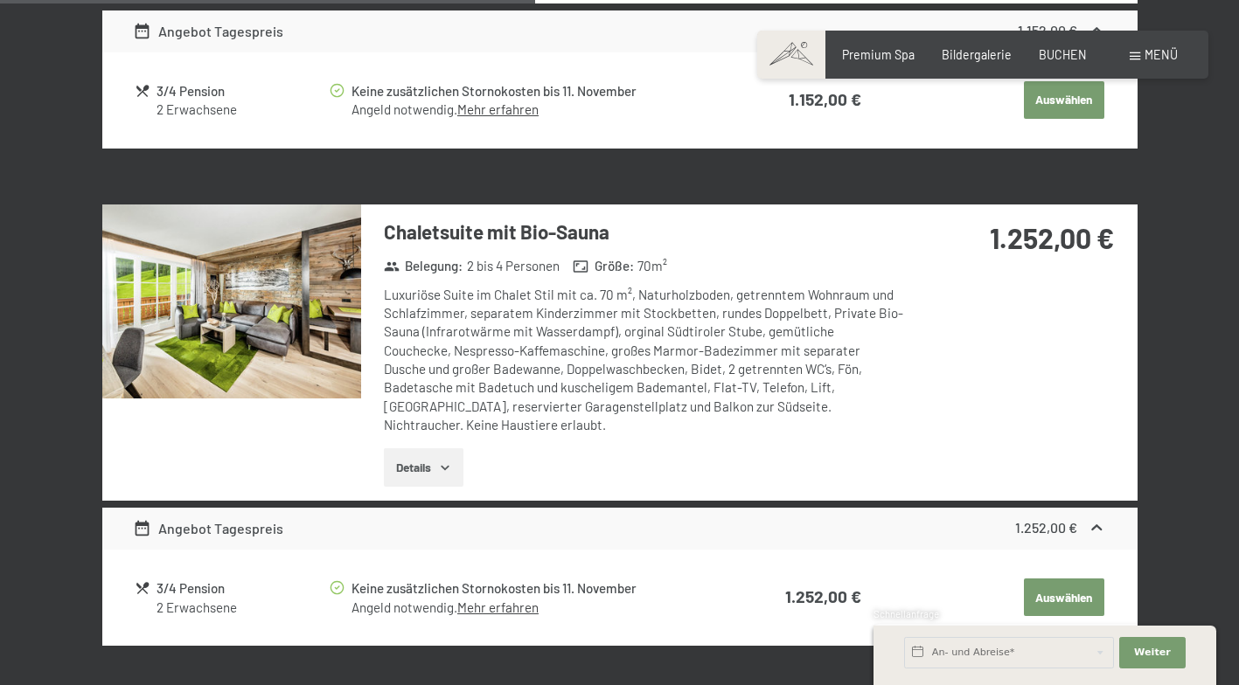
click at [503, 237] on h3 "Chaletsuite mit Bio-Sauna" at bounding box center [644, 232] width 520 height 27
click at [252, 254] on img at bounding box center [231, 302] width 259 height 194
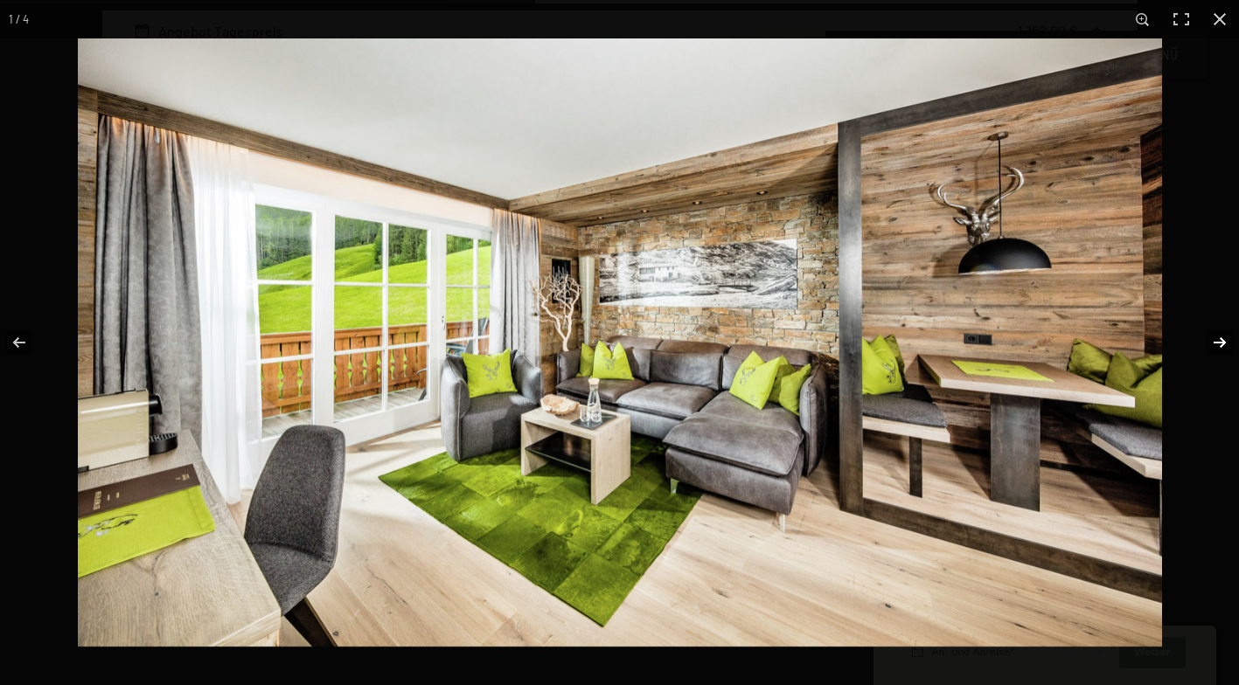
click at [1220, 333] on button "button" at bounding box center [1208, 342] width 61 height 87
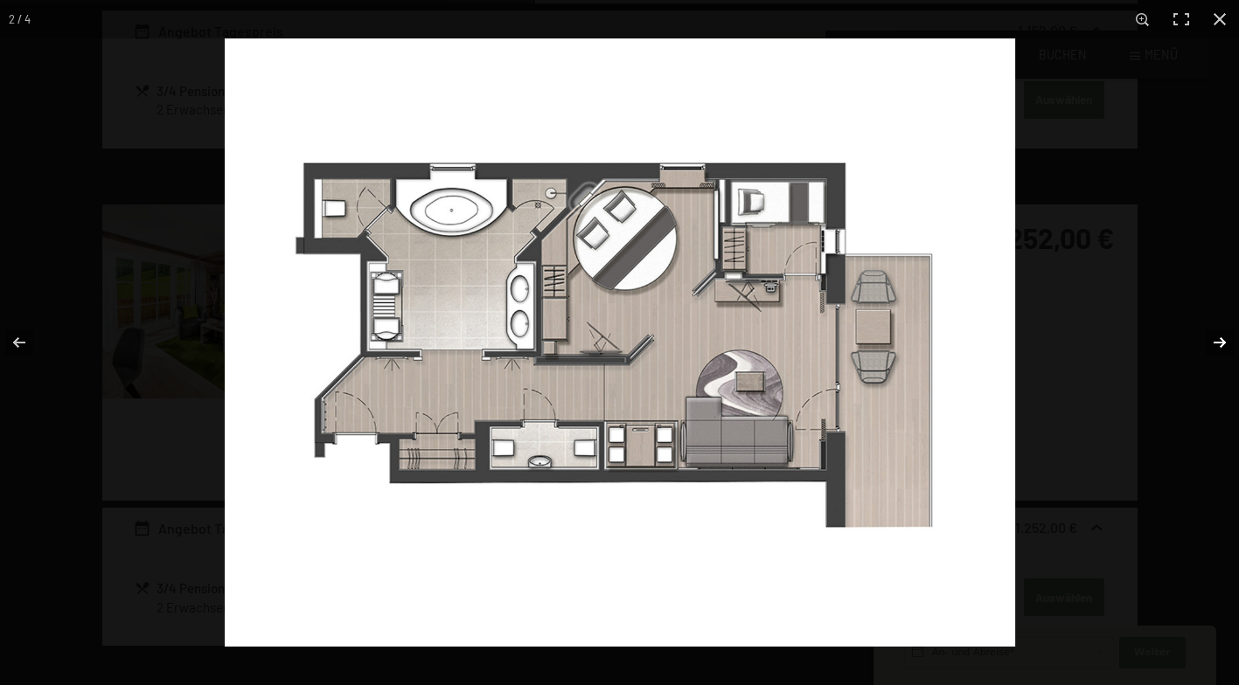
click at [1220, 333] on button "button" at bounding box center [1208, 342] width 61 height 87
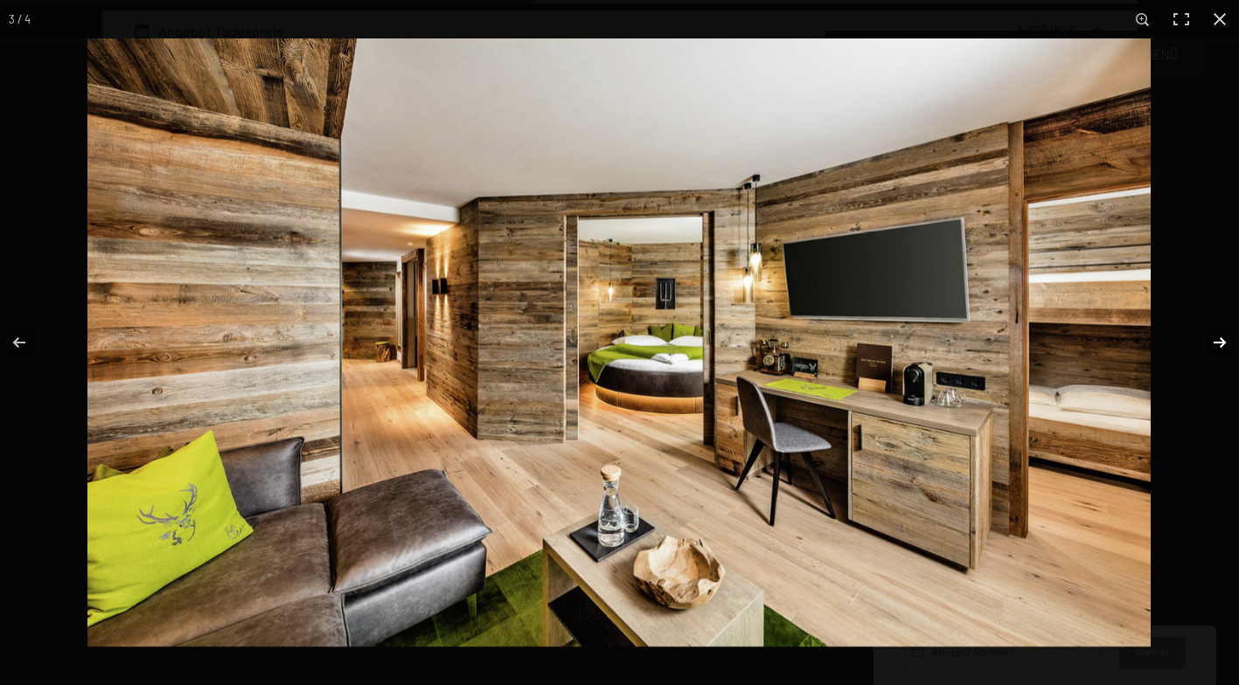
click at [1220, 333] on button "button" at bounding box center [1208, 342] width 61 height 87
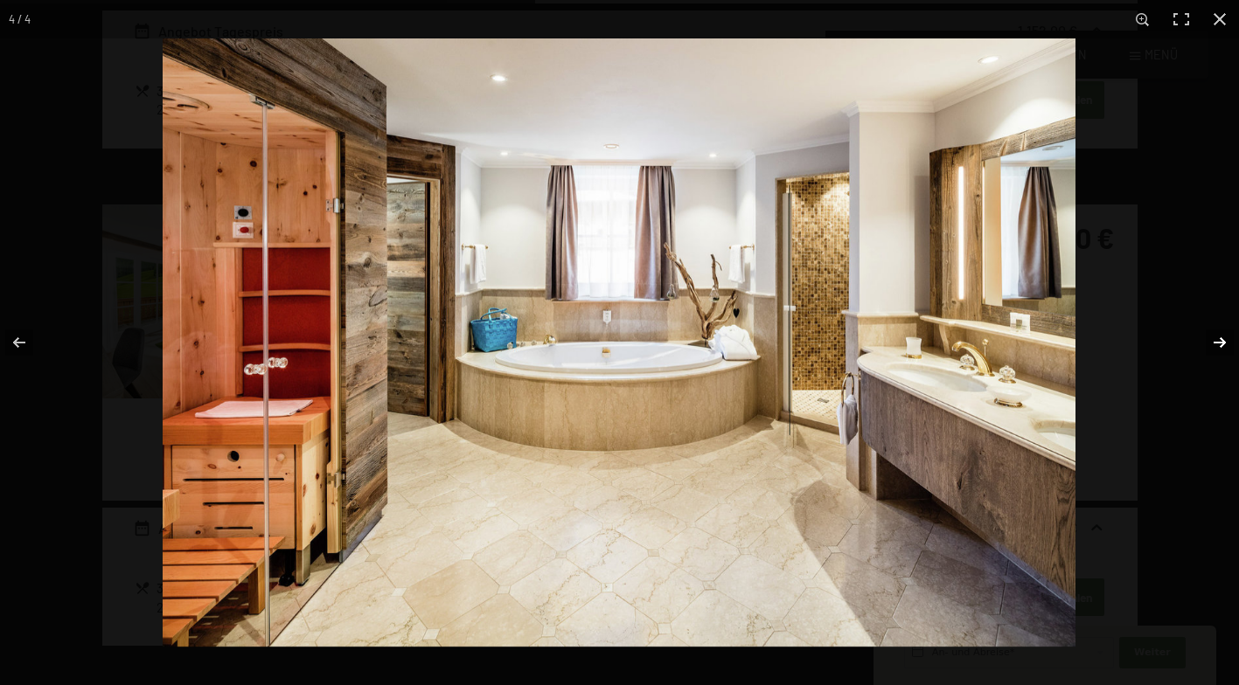
click at [1218, 332] on button "button" at bounding box center [1208, 342] width 61 height 87
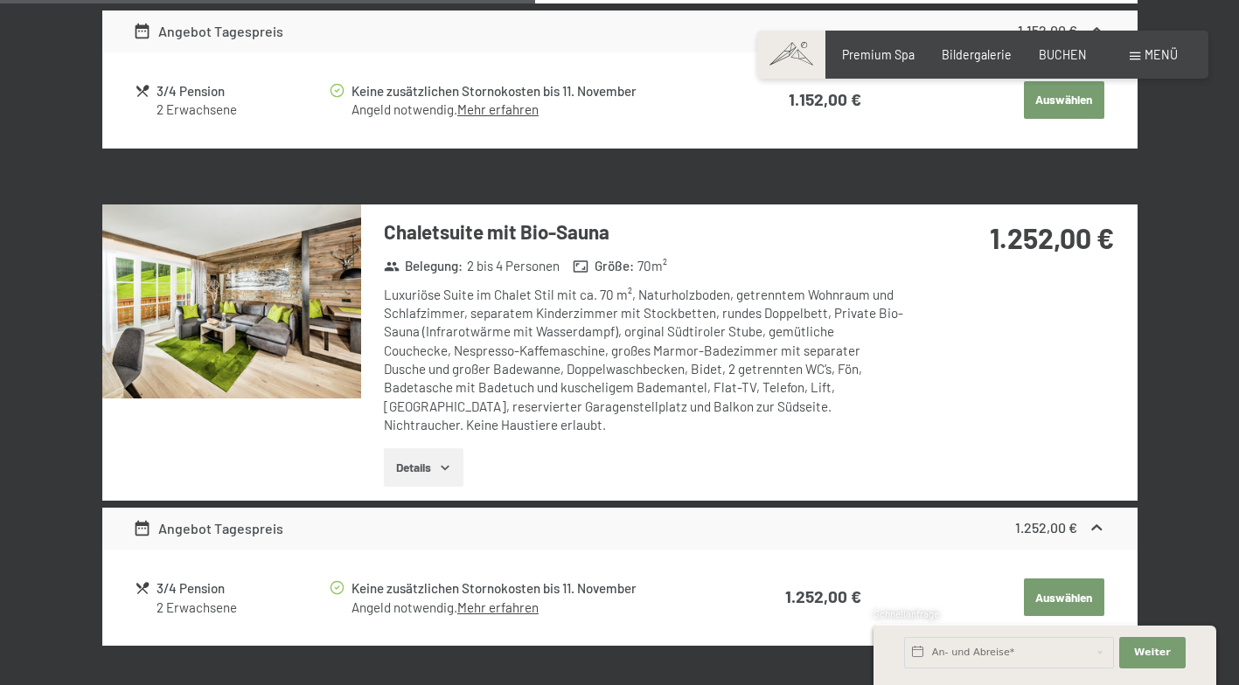
click at [0, 0] on button "button" at bounding box center [0, 0] width 0 height 0
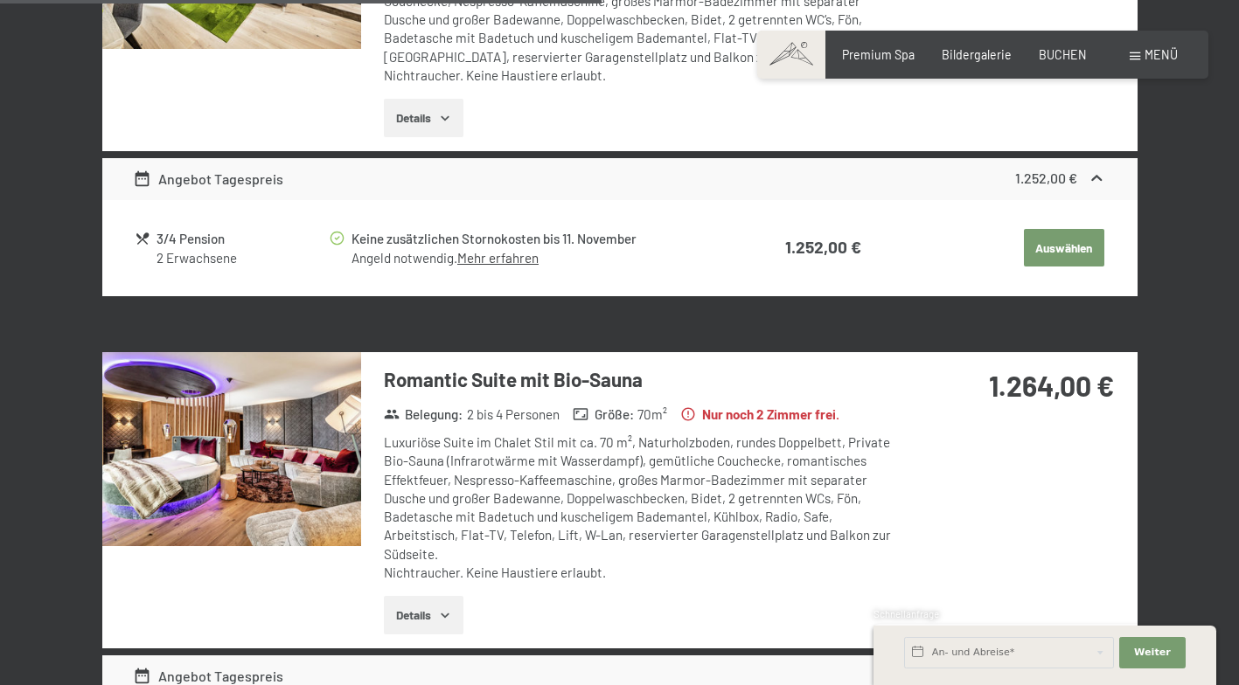
scroll to position [3251, 0]
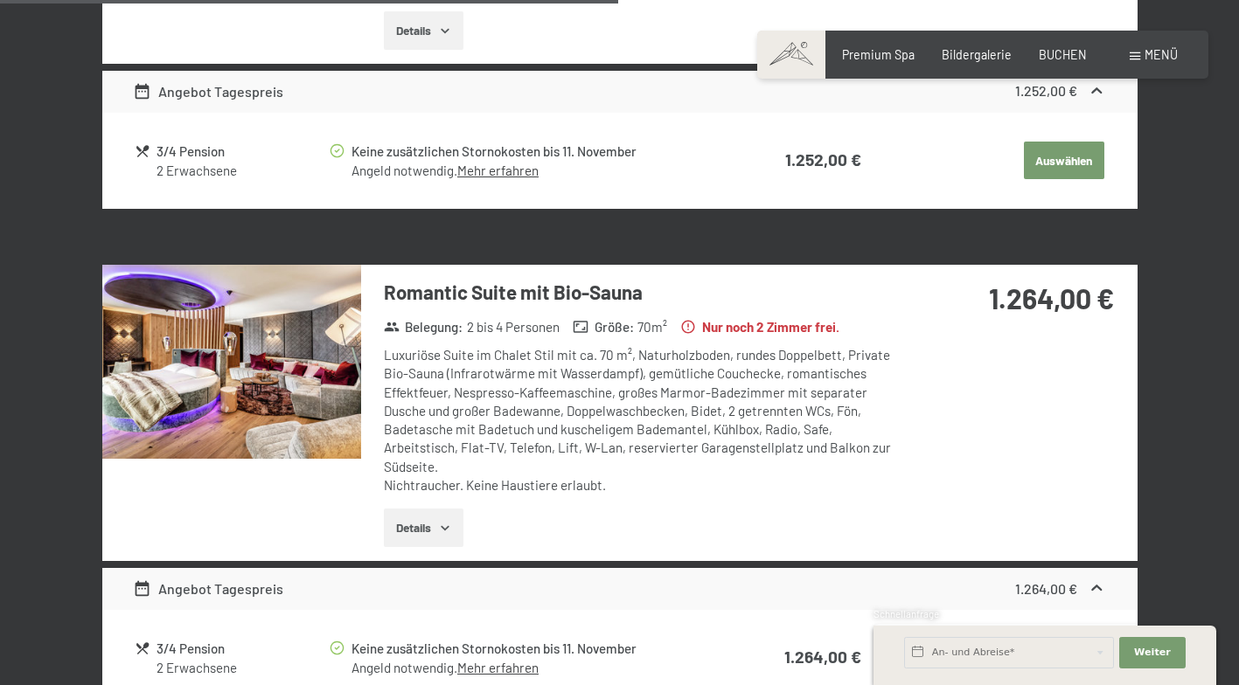
click at [262, 468] on div at bounding box center [231, 413] width 259 height 296
click at [269, 400] on img at bounding box center [231, 362] width 259 height 194
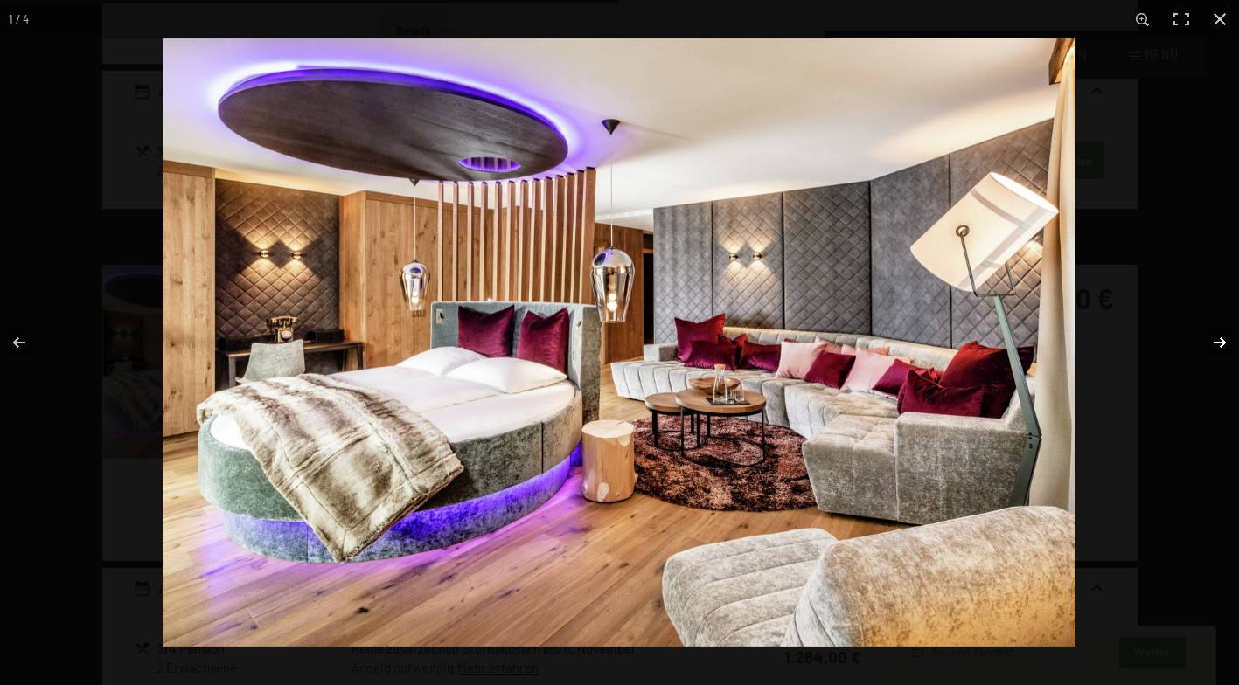
click at [1209, 341] on button "button" at bounding box center [1208, 342] width 61 height 87
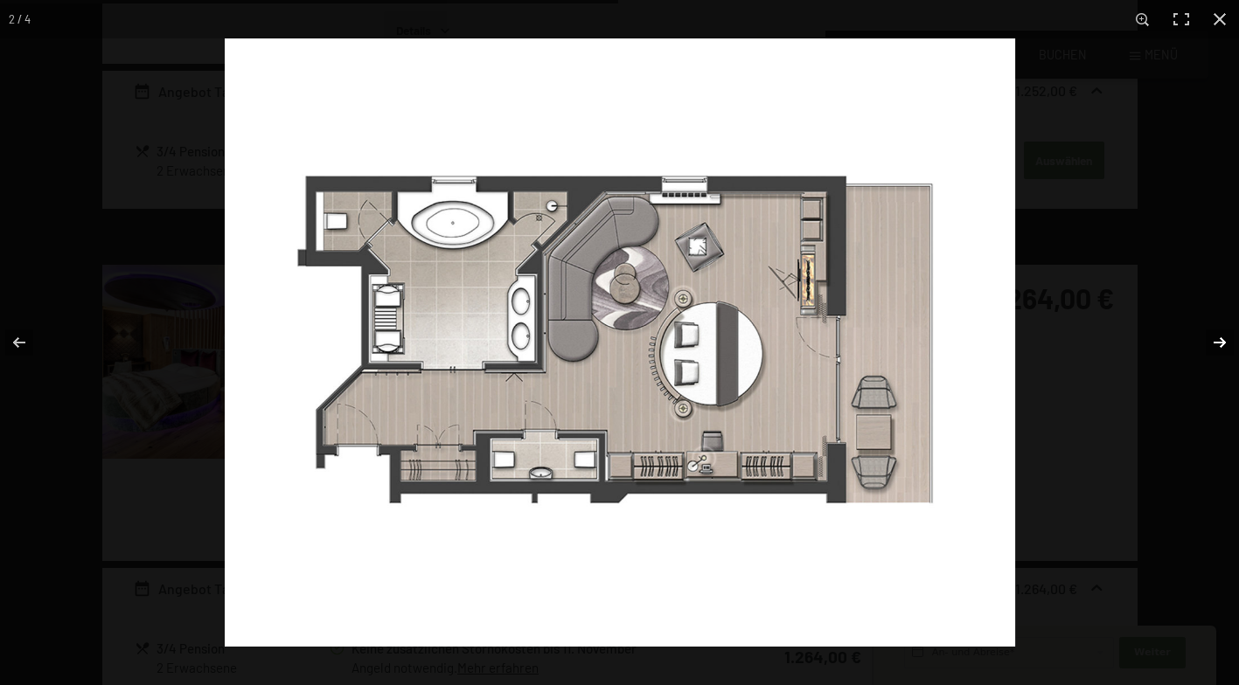
click at [1209, 341] on button "button" at bounding box center [1208, 342] width 61 height 87
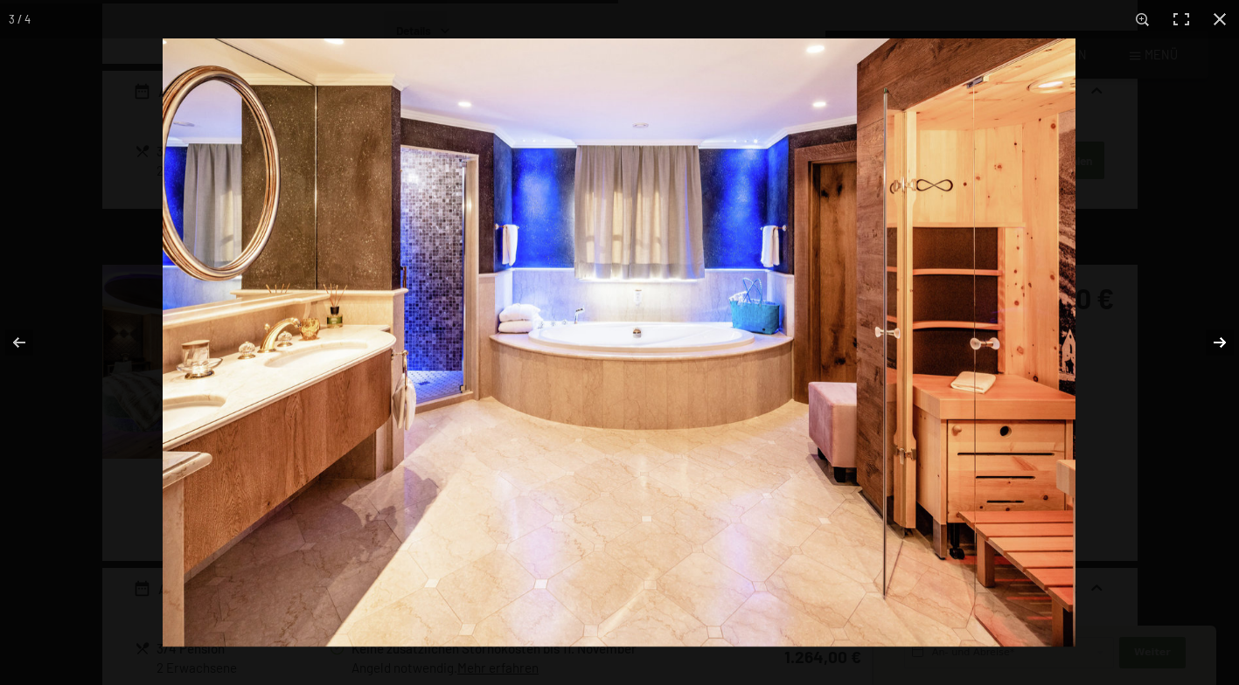
click at [1209, 341] on button "button" at bounding box center [1208, 342] width 61 height 87
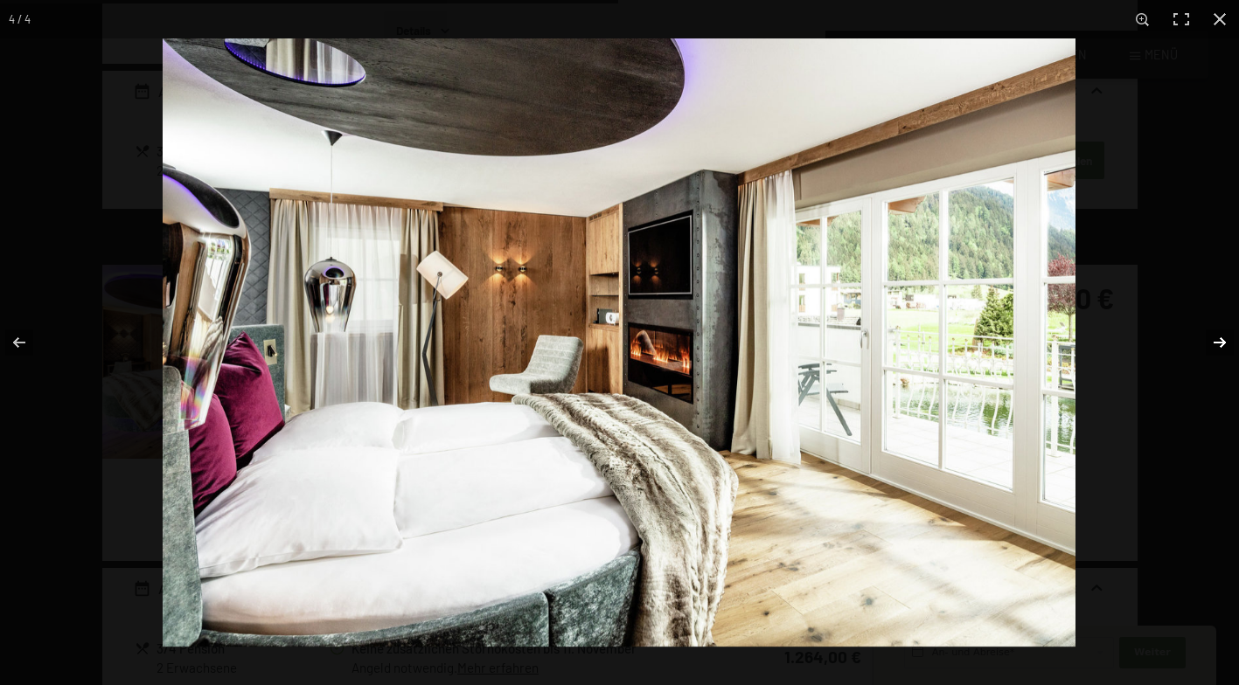
click at [1209, 341] on button "button" at bounding box center [1208, 342] width 61 height 87
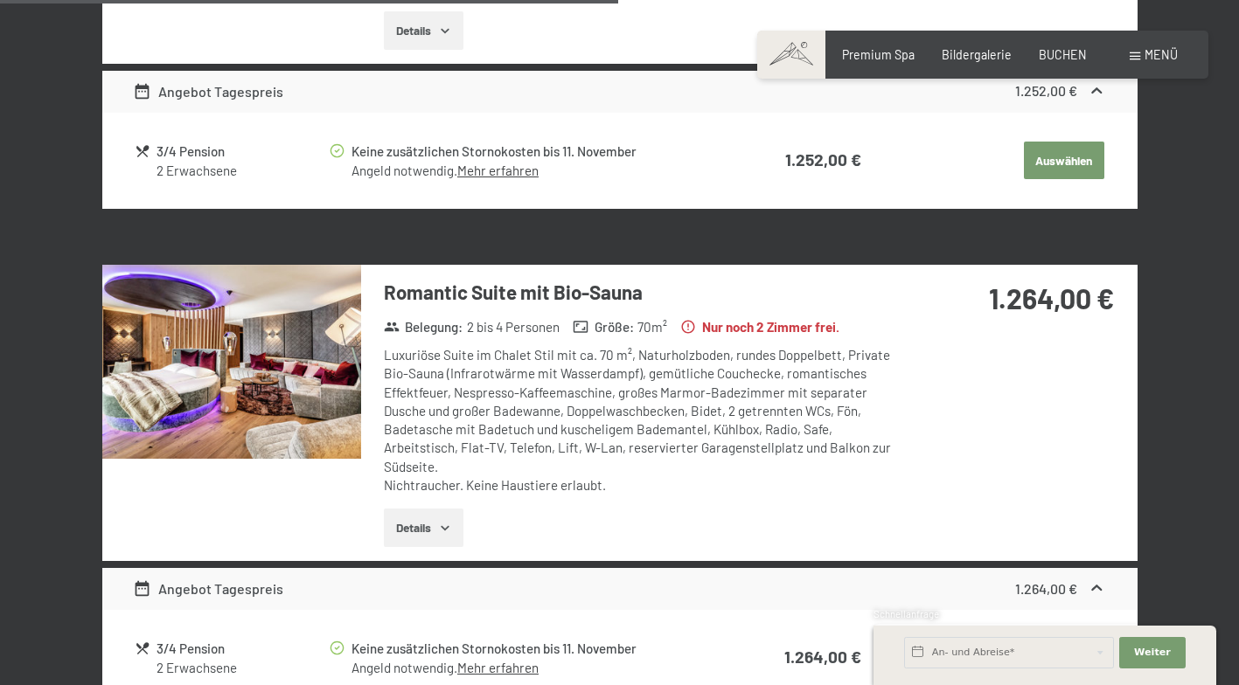
click at [0, 0] on button "button" at bounding box center [0, 0] width 0 height 0
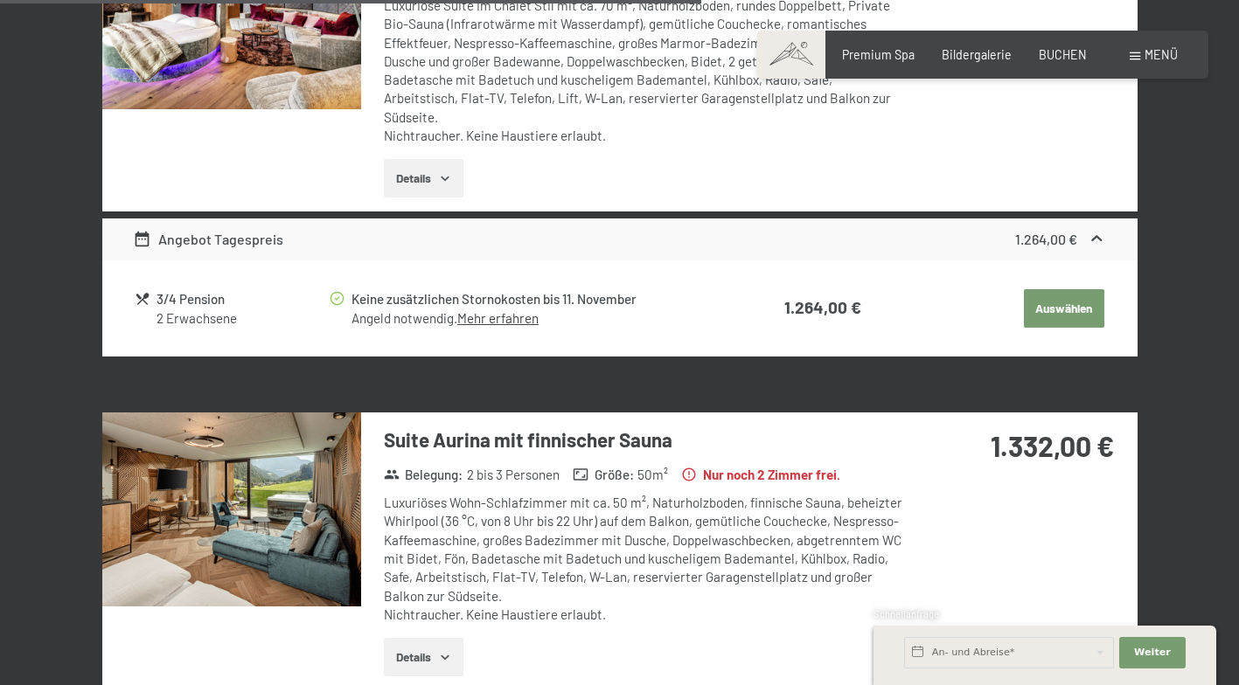
scroll to position [3776, 0]
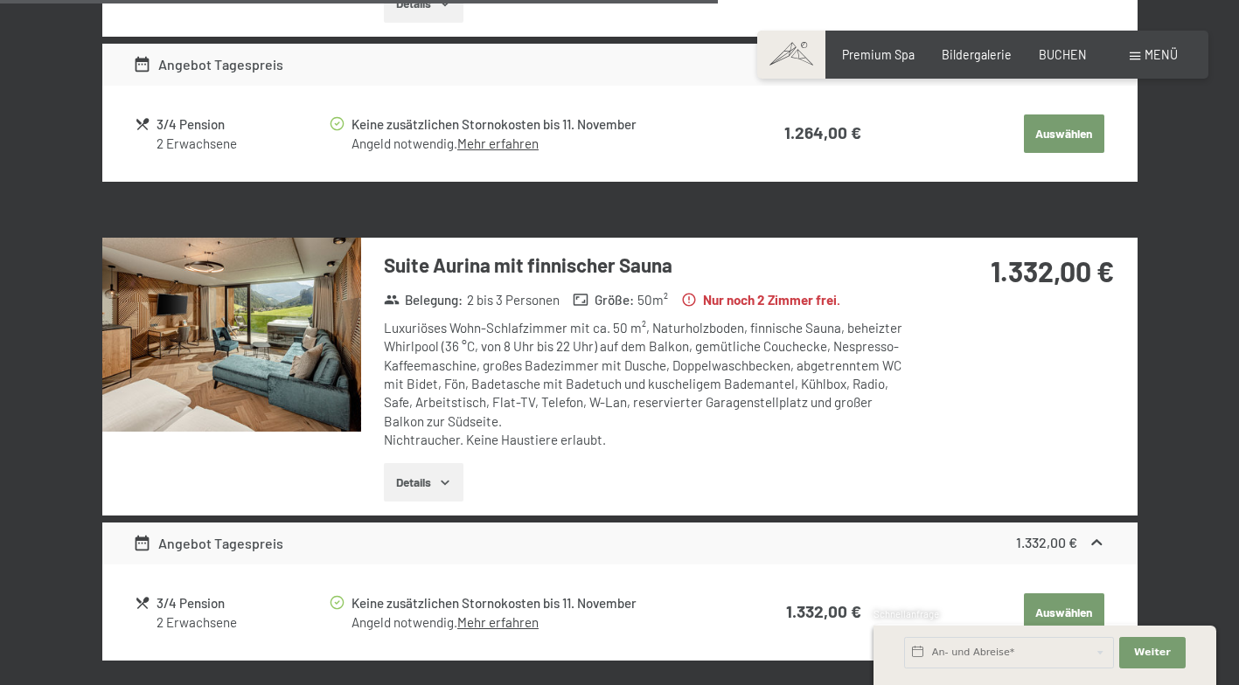
click at [252, 323] on img at bounding box center [231, 335] width 259 height 194
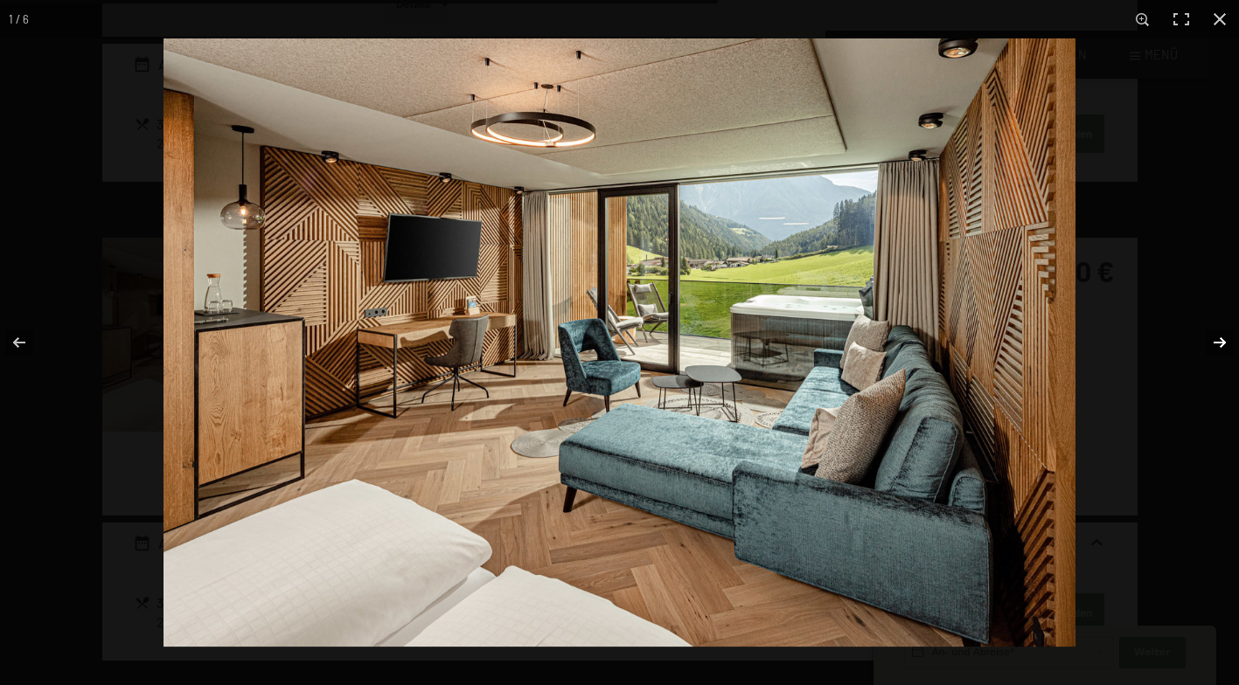
click at [1216, 336] on button "button" at bounding box center [1208, 342] width 61 height 87
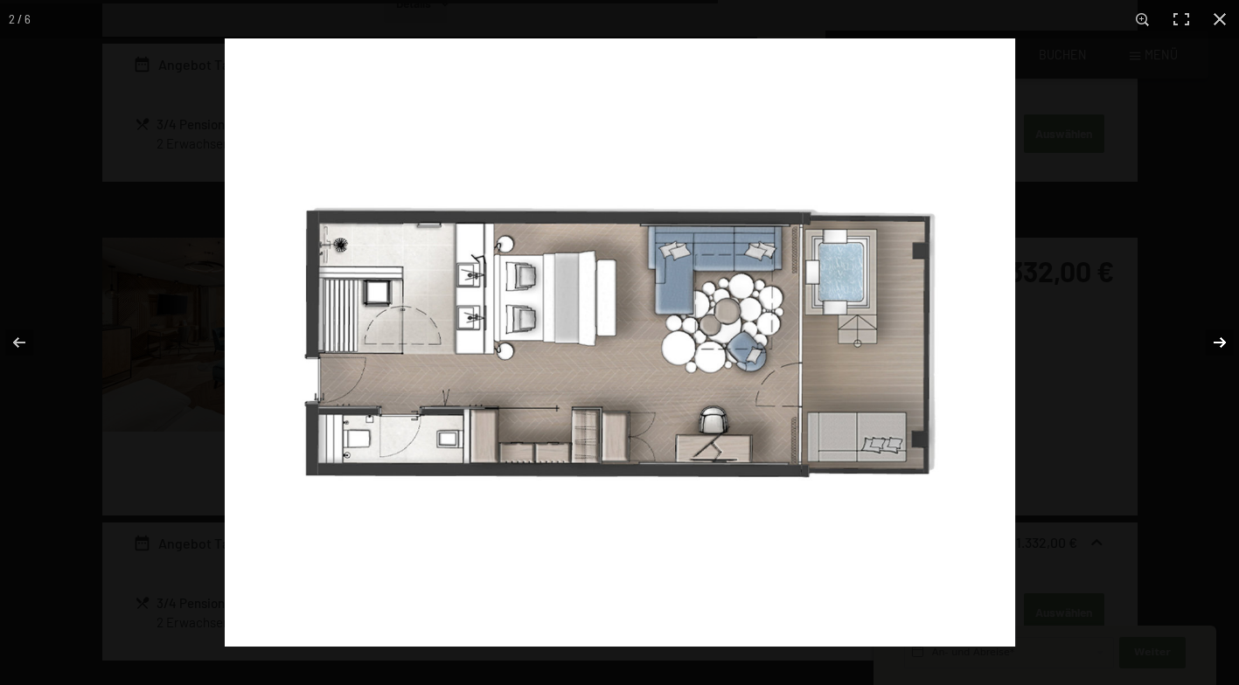
click at [1213, 344] on button "button" at bounding box center [1208, 342] width 61 height 87
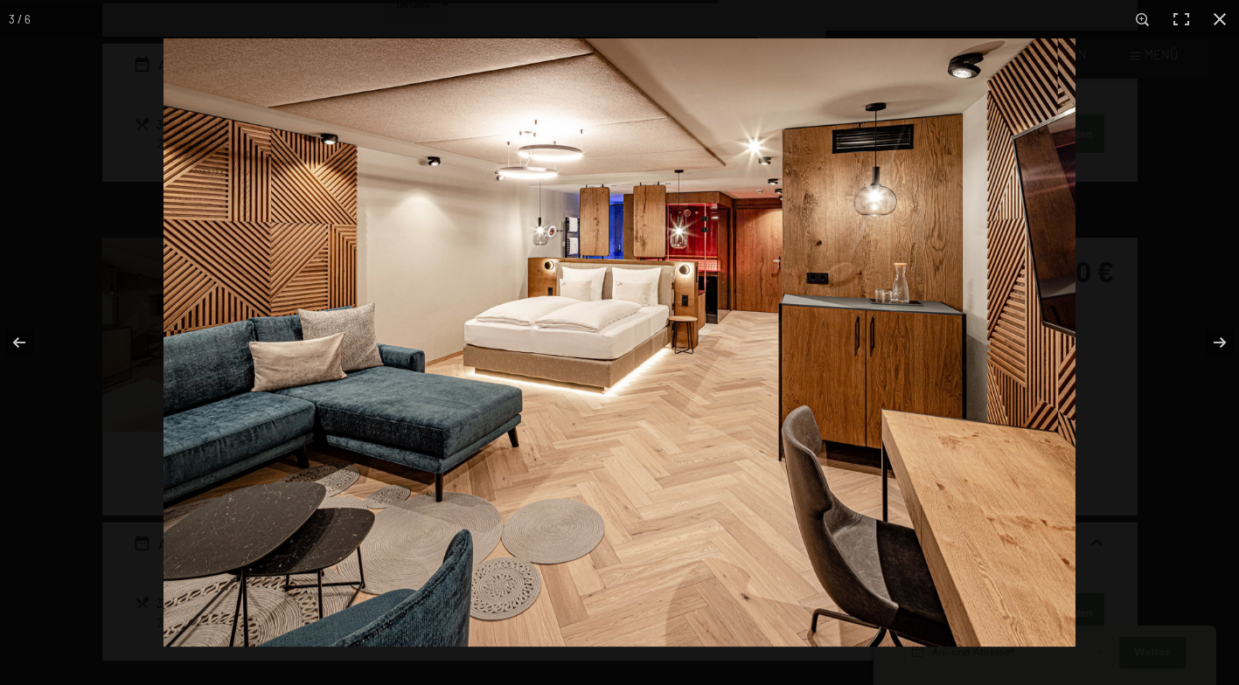
click at [1219, 24] on button "button" at bounding box center [1219, 19] width 38 height 38
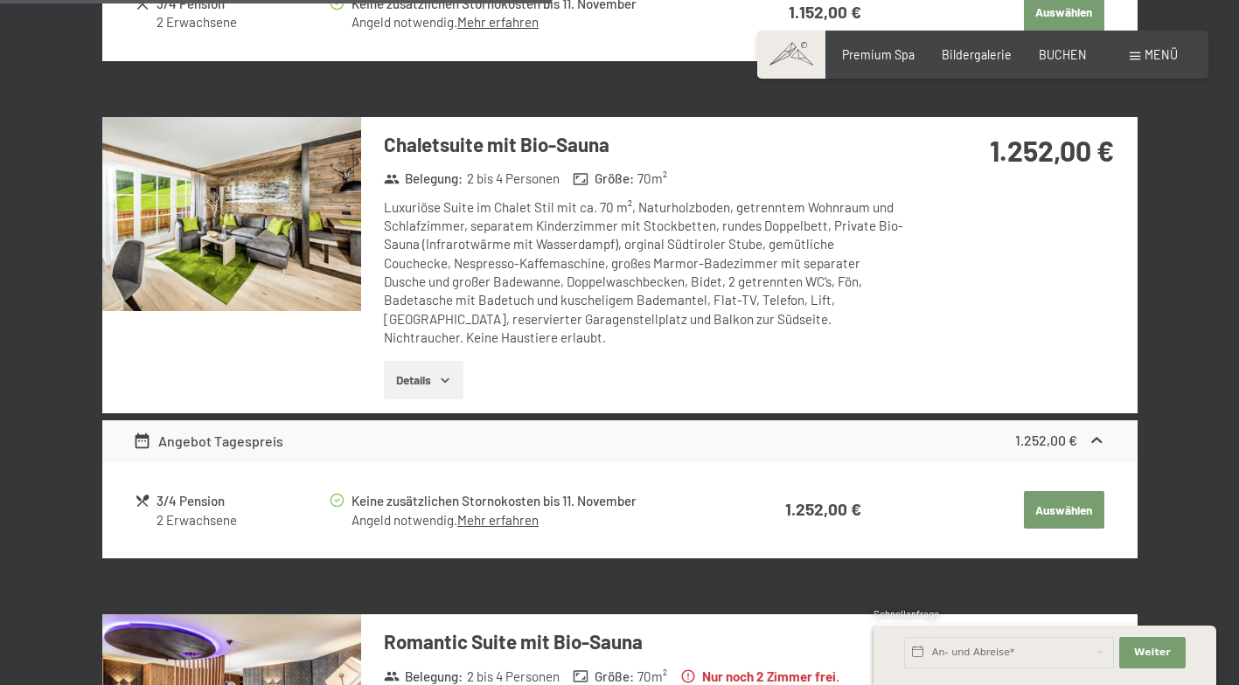
scroll to position [3426, 0]
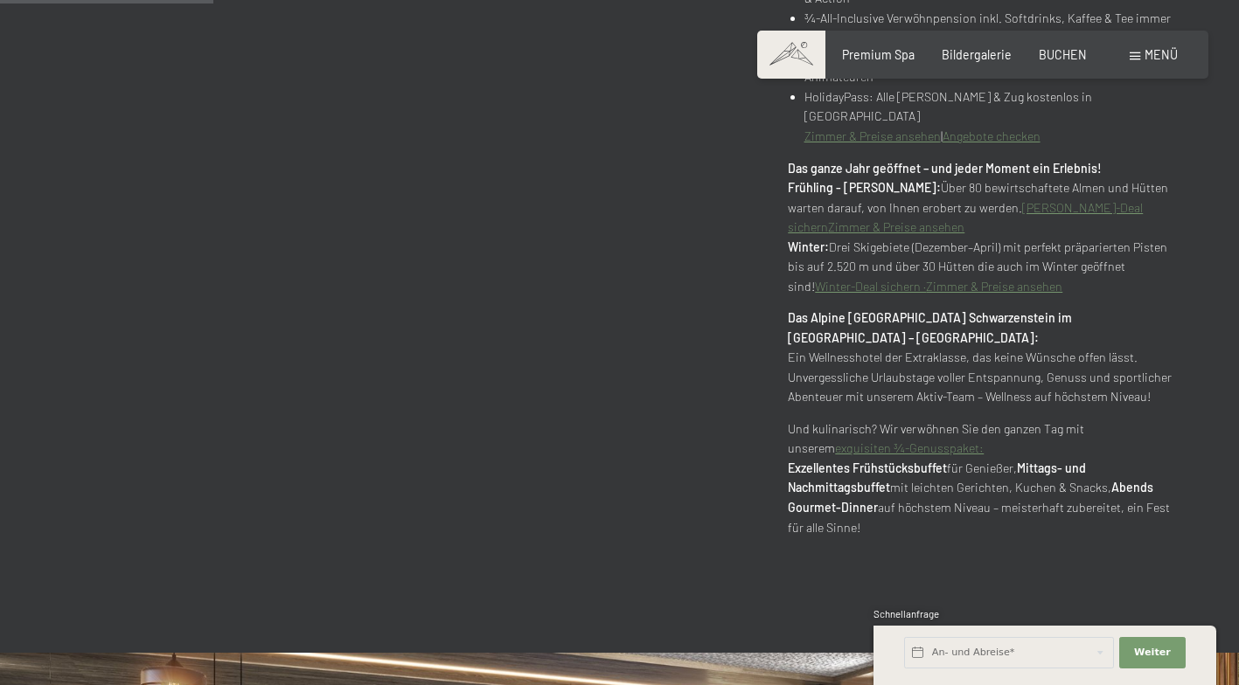
scroll to position [1748, 0]
